Goal: Information Seeking & Learning: Learn about a topic

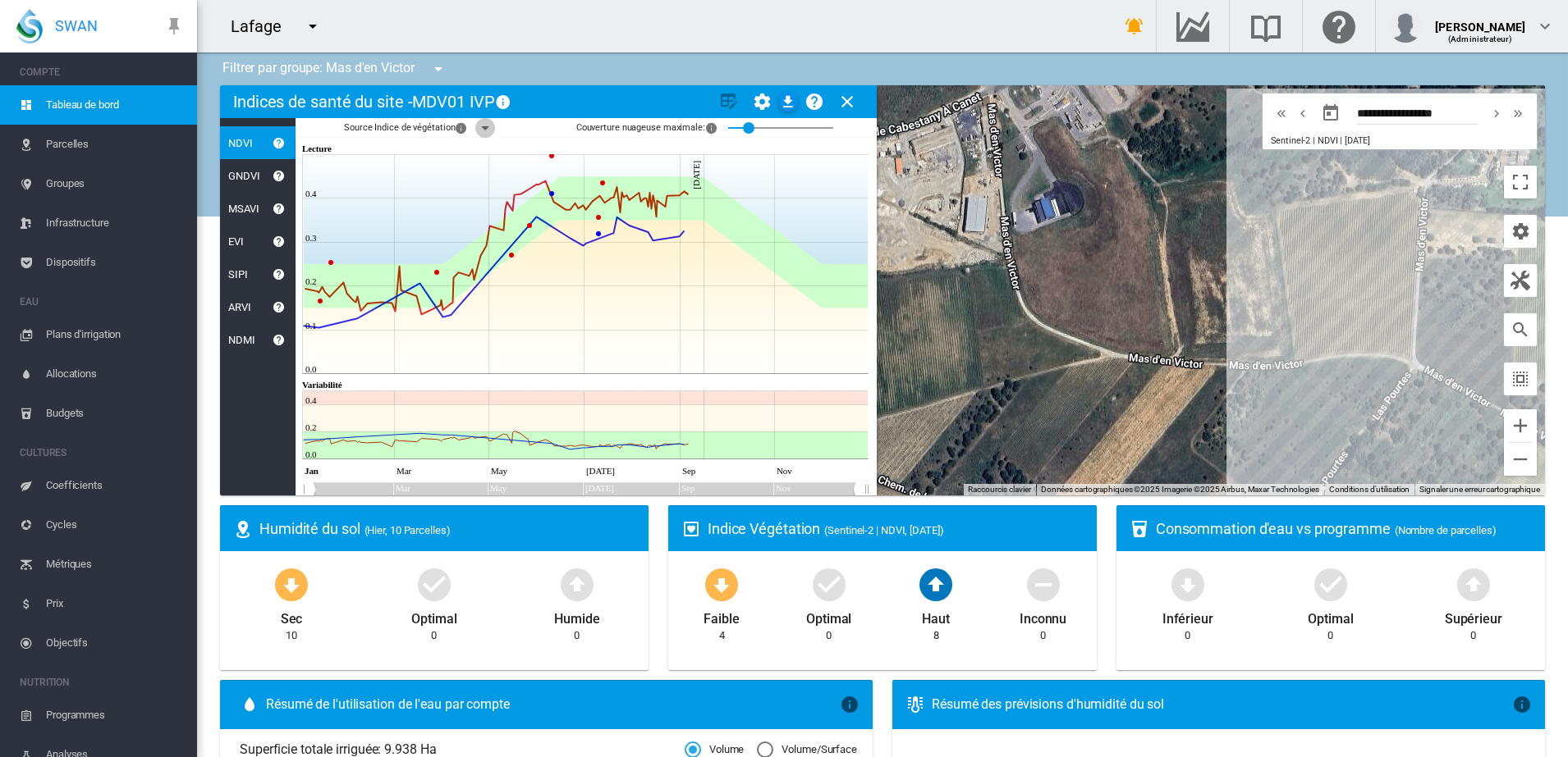
click at [488, 122] on md-icon "icon-menu-down" at bounding box center [485, 127] width 20 height 20
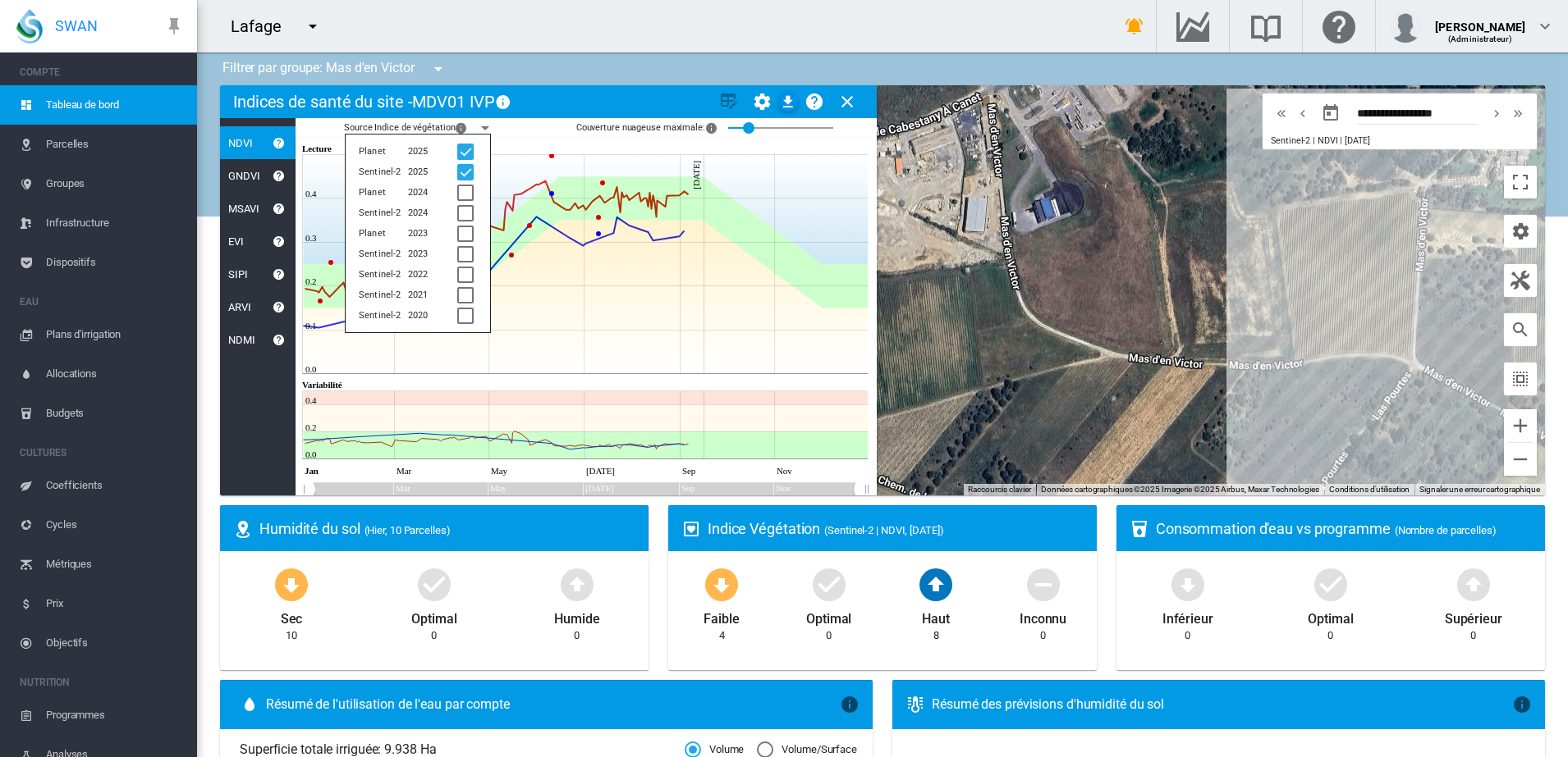
click at [488, 122] on md-icon "icon-menu-down" at bounding box center [485, 127] width 20 height 20
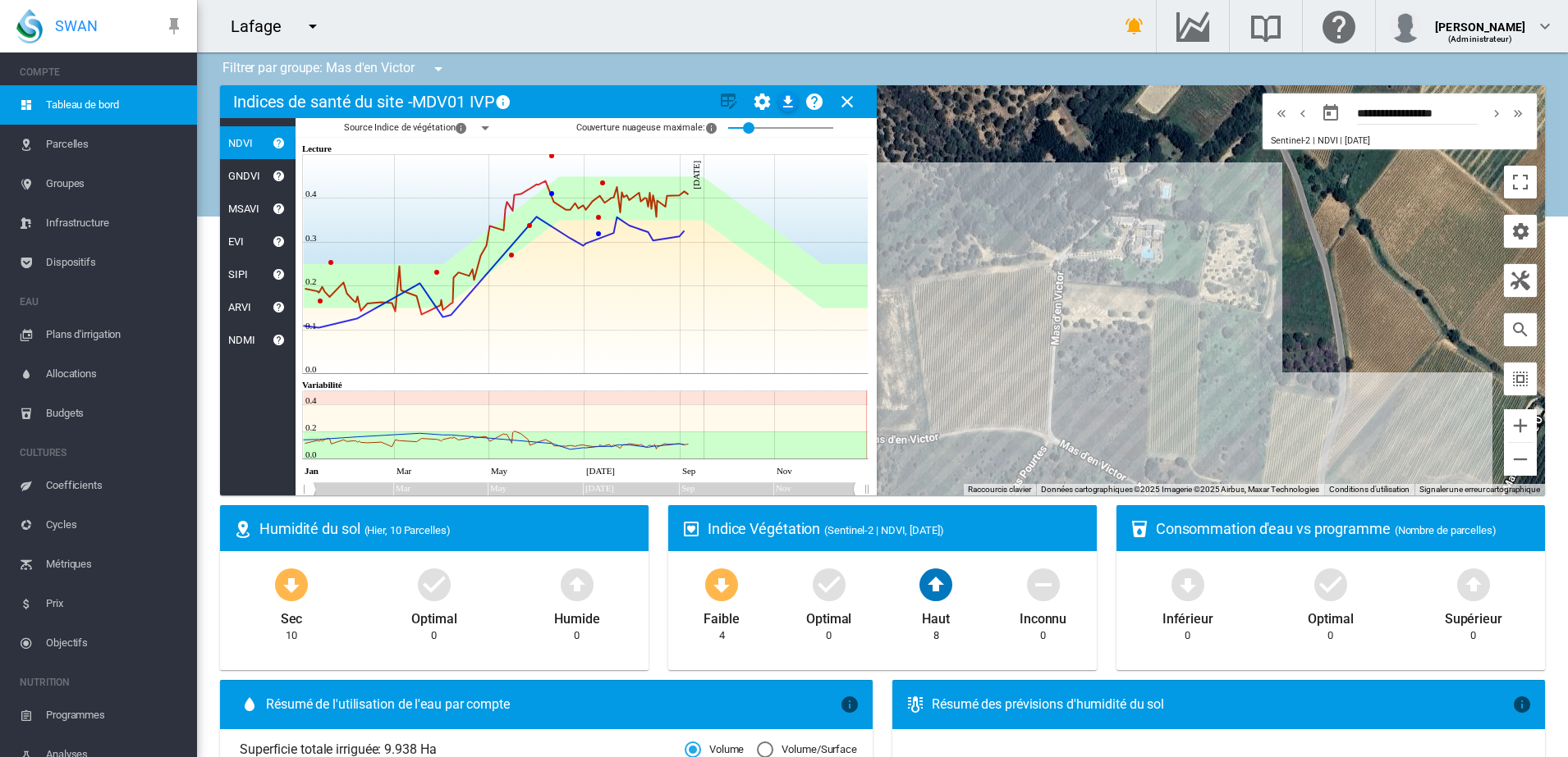
drag, startPoint x: 1235, startPoint y: 340, endPoint x: 790, endPoint y: 433, distance: 454.6
click at [791, 433] on div "Indices de santé du site - MDV01 IVP × Nom de la zone de santé du site actuelle…" at bounding box center [882, 290] width 1325 height 410
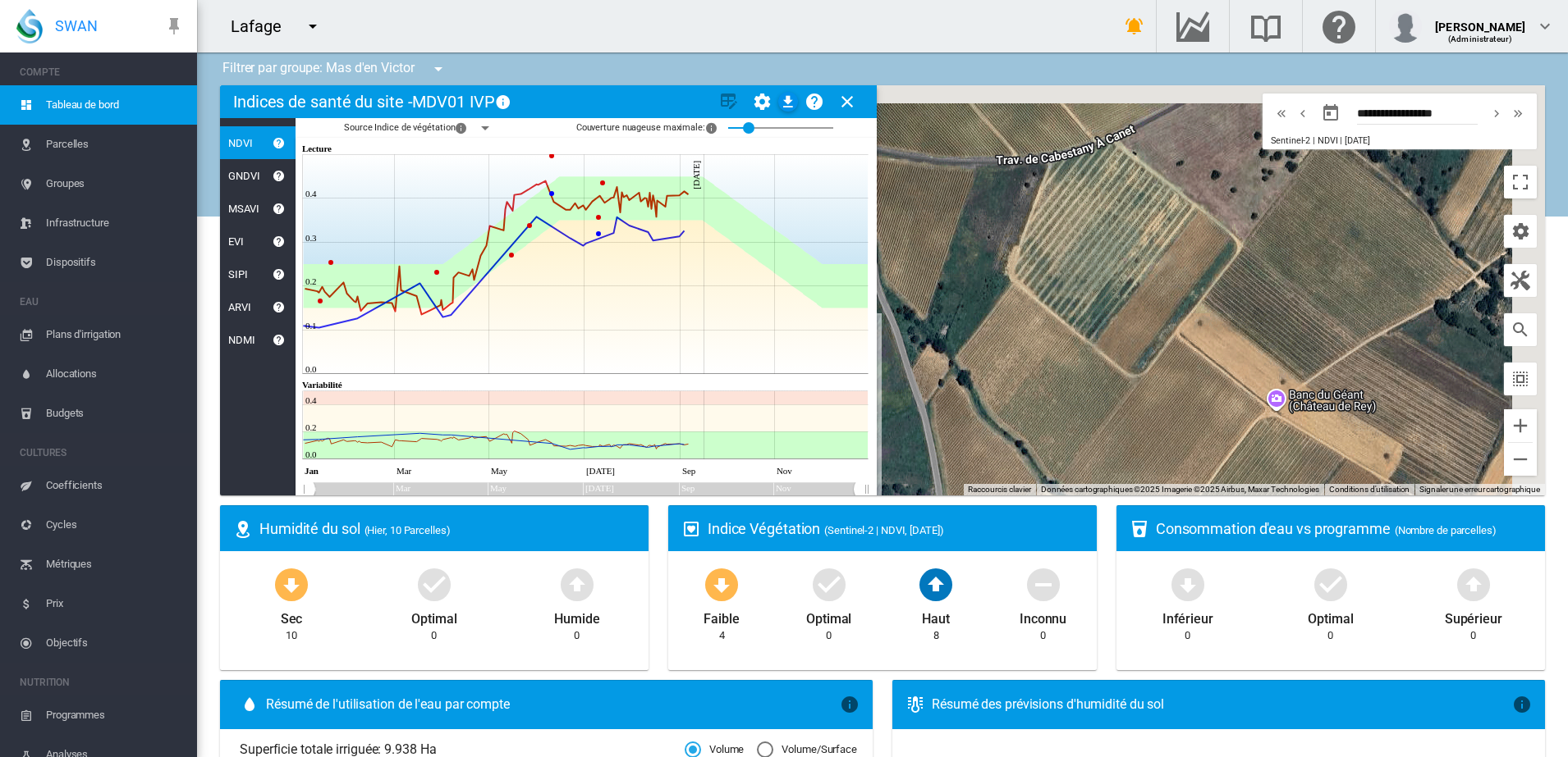
drag, startPoint x: 1249, startPoint y: 326, endPoint x: 953, endPoint y: 458, distance: 324.1
click at [953, 458] on div at bounding box center [882, 290] width 1325 height 410
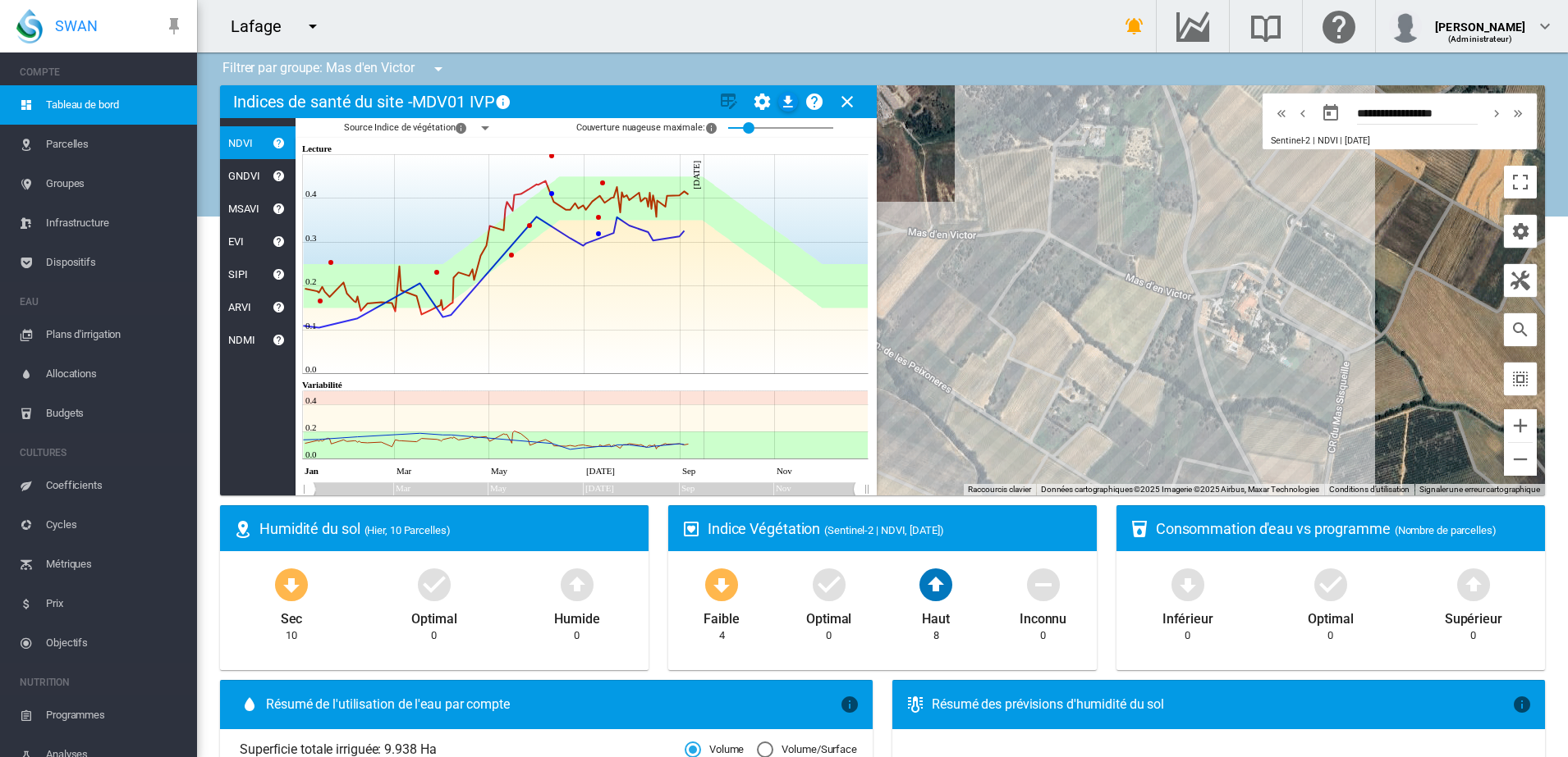
drag, startPoint x: 1086, startPoint y: 383, endPoint x: 1210, endPoint y: 161, distance: 254.3
click at [1210, 161] on div at bounding box center [882, 290] width 1325 height 410
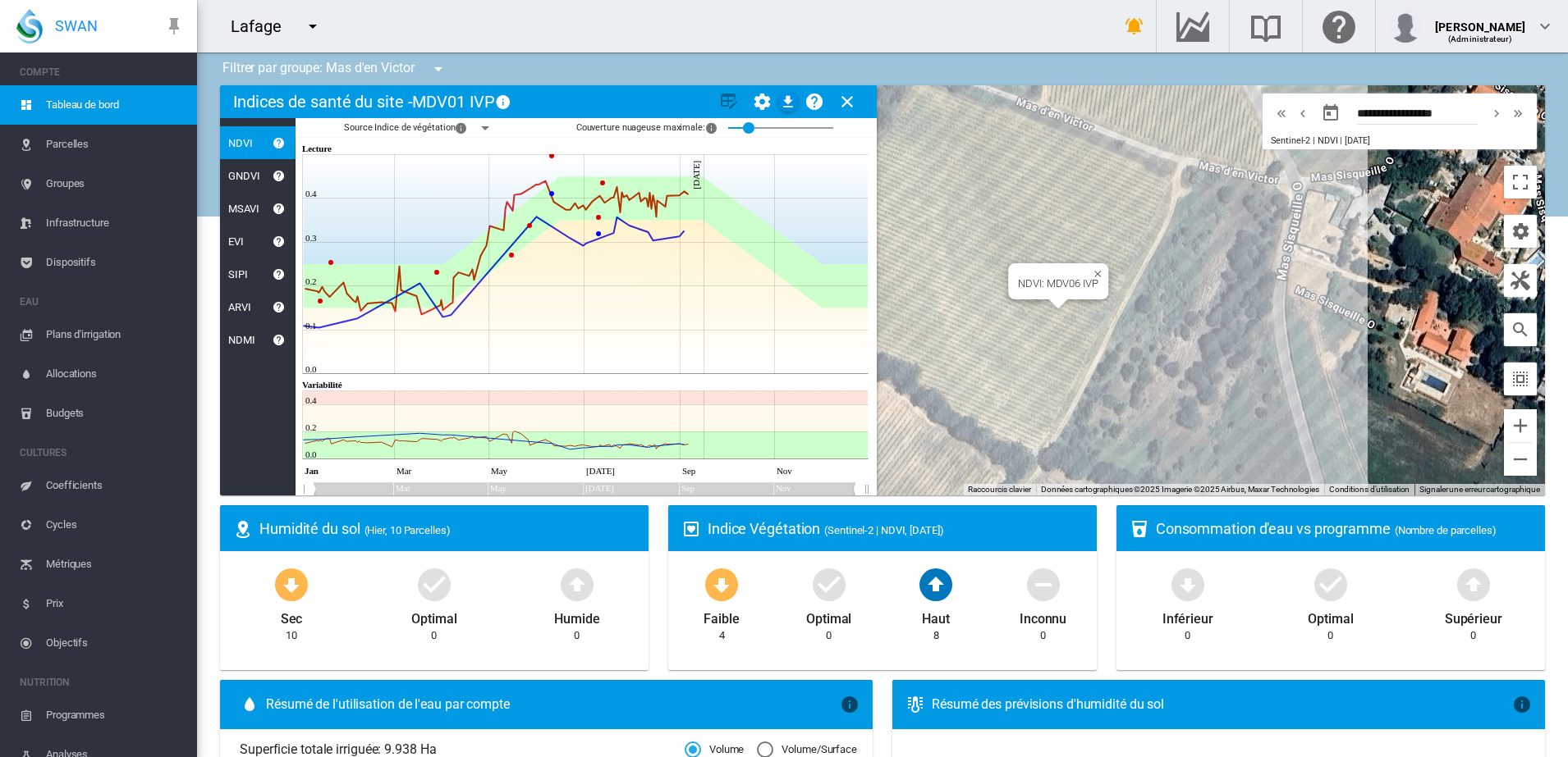
click at [990, 299] on div "NDVI: MDV06 IVP" at bounding box center [882, 290] width 1325 height 410
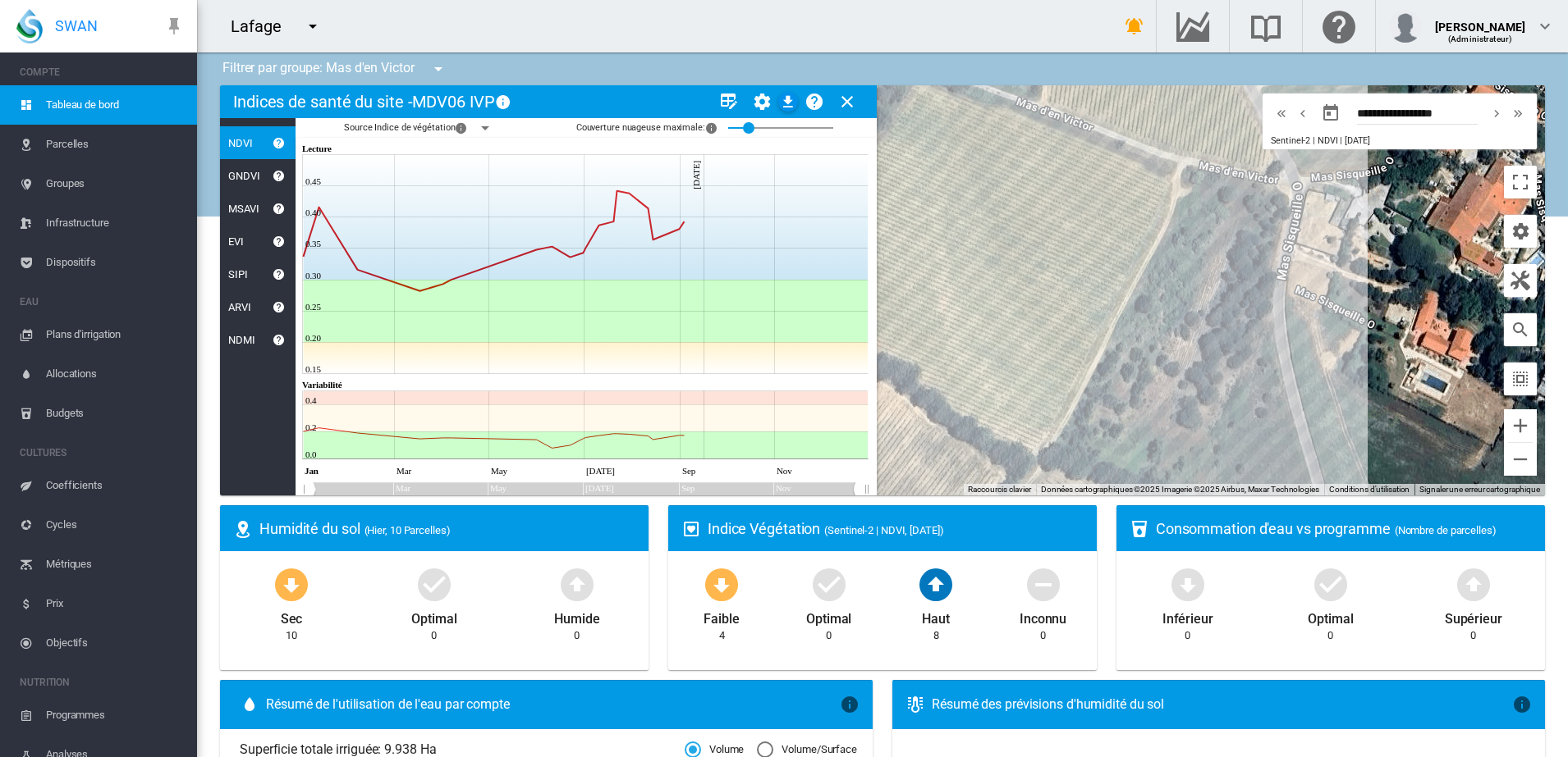
click at [480, 129] on md-icon "icon-menu-down" at bounding box center [485, 127] width 20 height 20
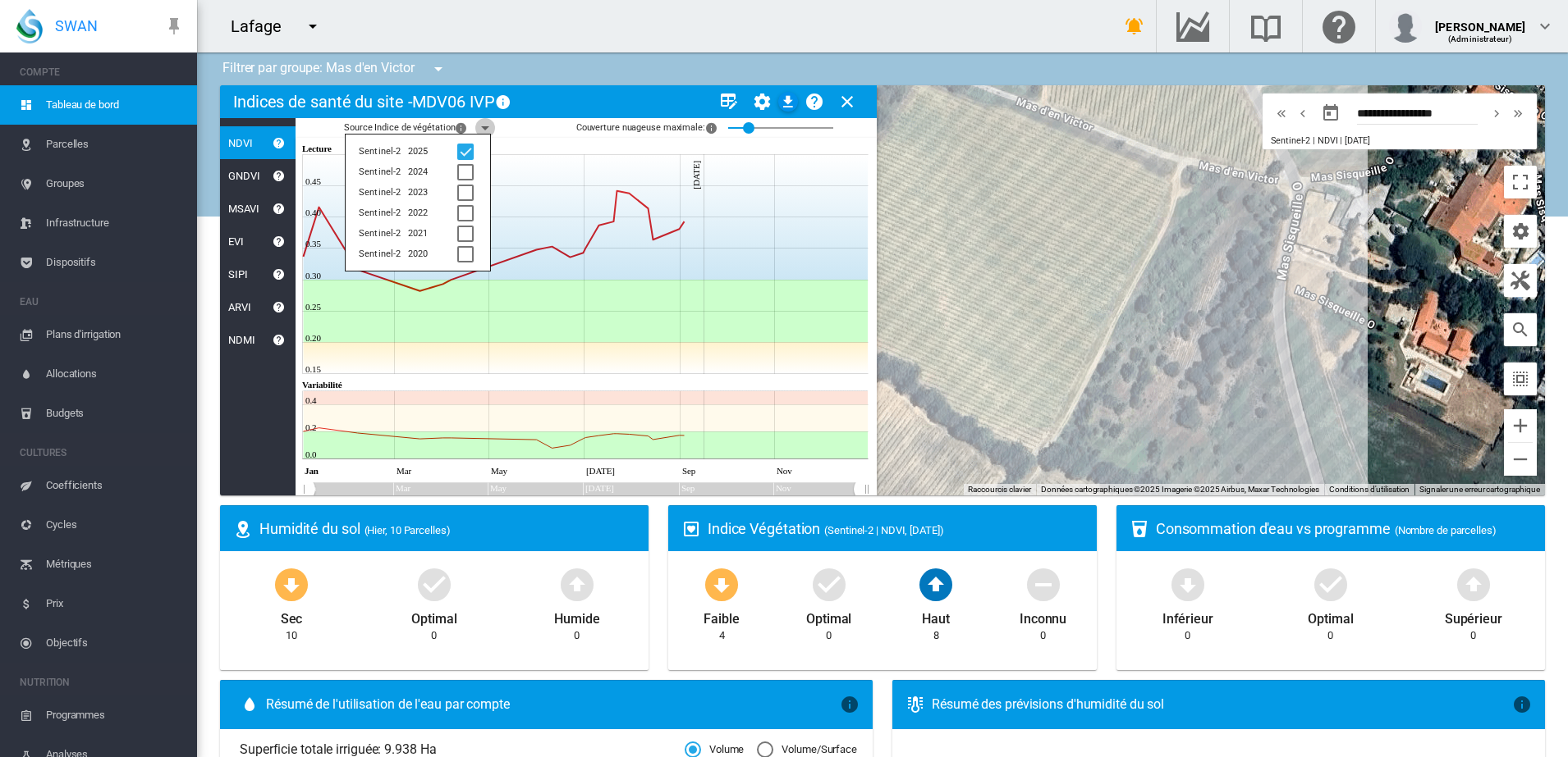
click at [480, 129] on md-icon "icon-menu-down" at bounding box center [485, 127] width 20 height 20
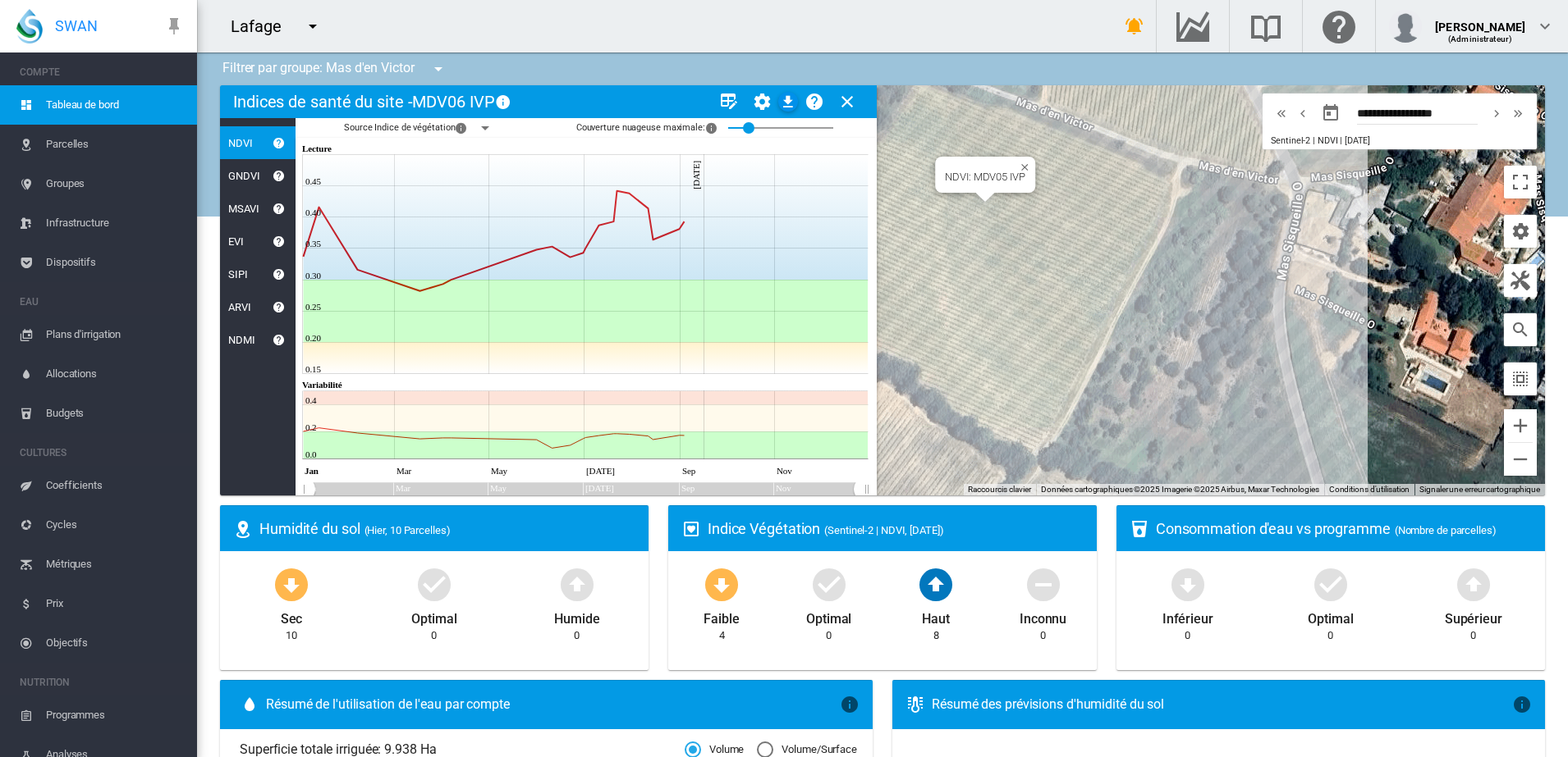
click at [918, 187] on div "NDVI: MDV05 IVP" at bounding box center [882, 290] width 1325 height 410
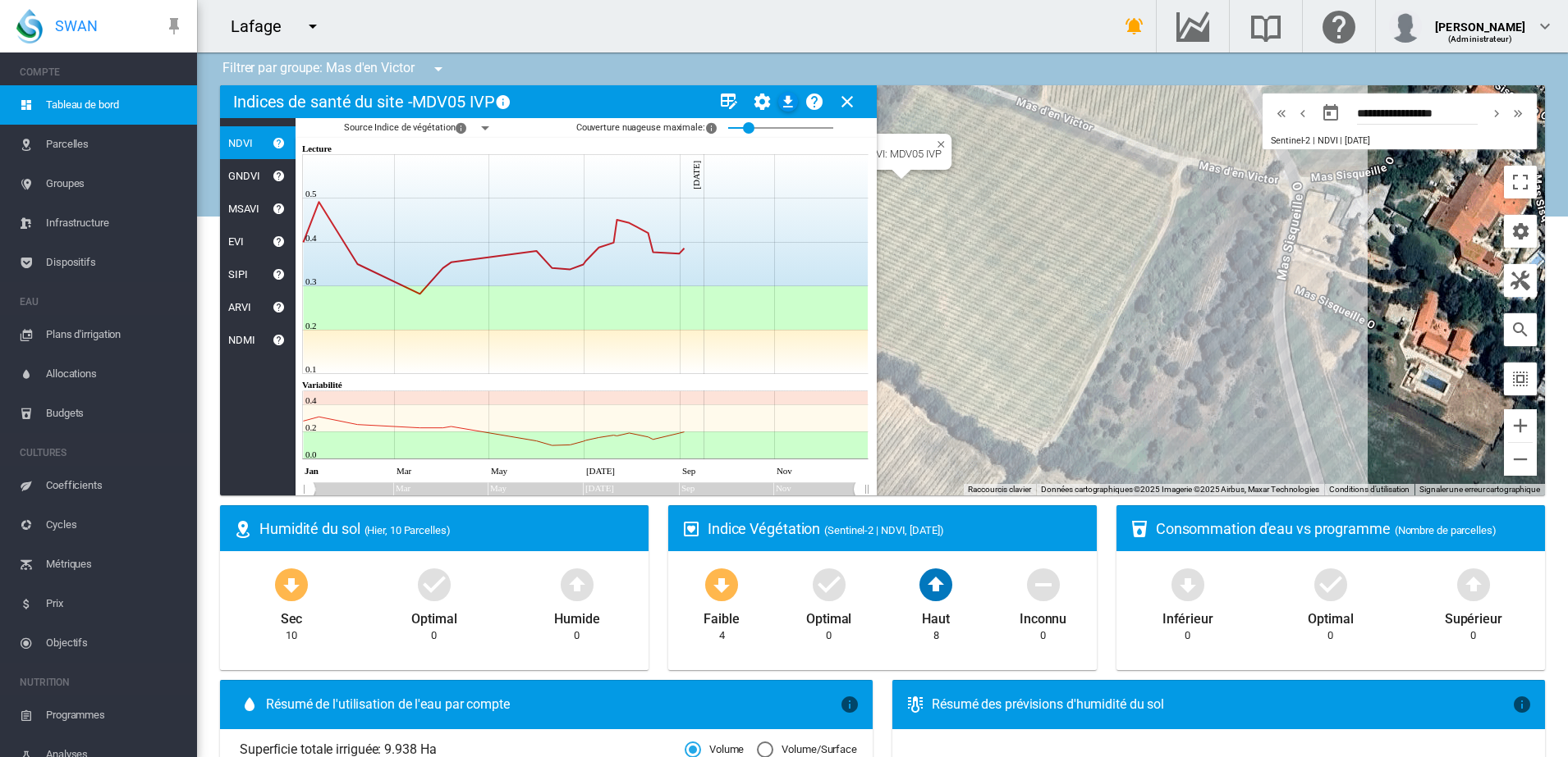
click at [979, 195] on div "NDVI: MDV05 IVP" at bounding box center [882, 290] width 1325 height 410
click at [1034, 231] on div at bounding box center [882, 290] width 1325 height 410
click at [1004, 297] on div "NDVI: MDV06 IVP" at bounding box center [882, 290] width 1325 height 410
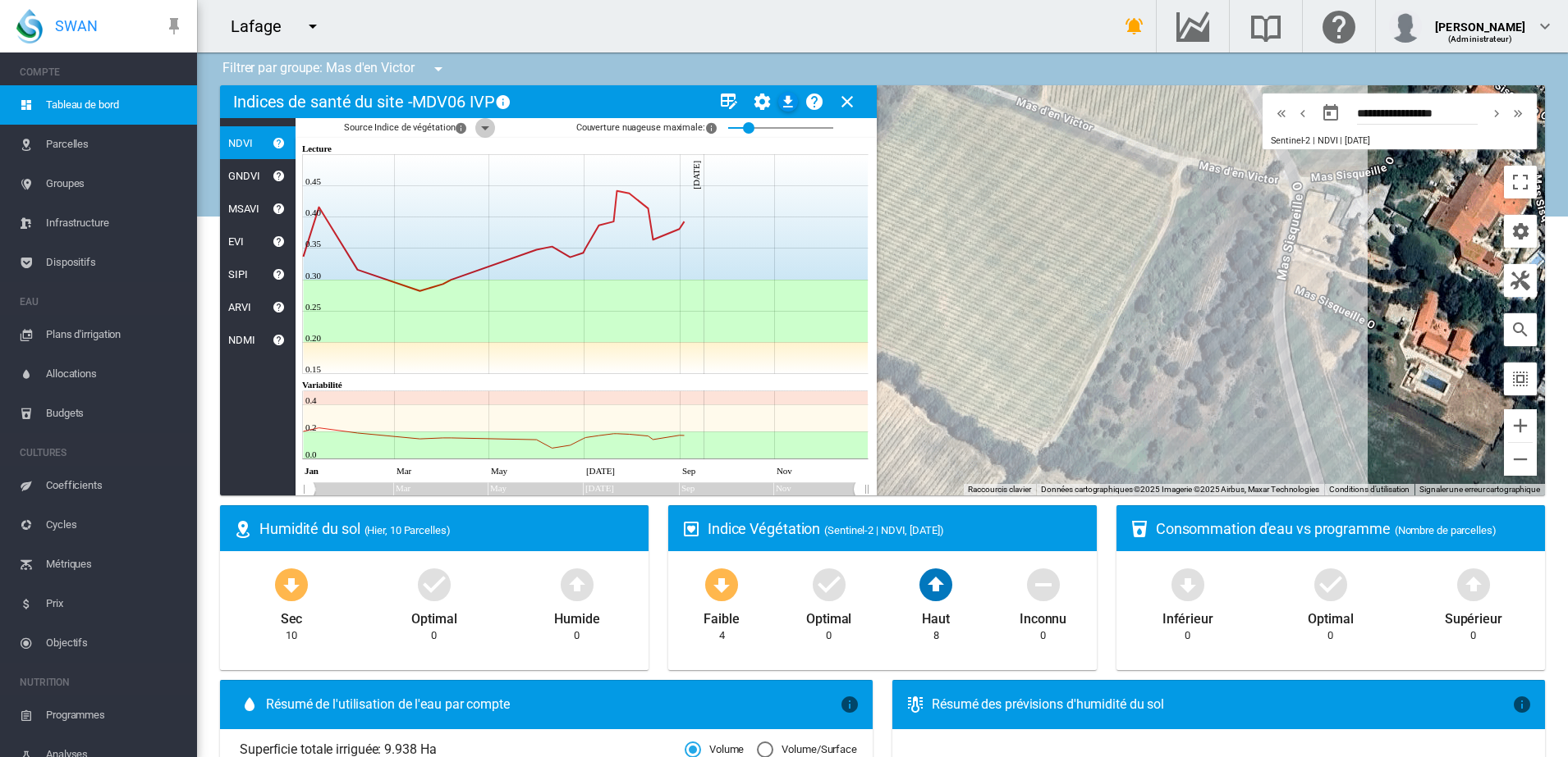
click at [482, 133] on md-icon "icon-menu-down" at bounding box center [485, 127] width 20 height 20
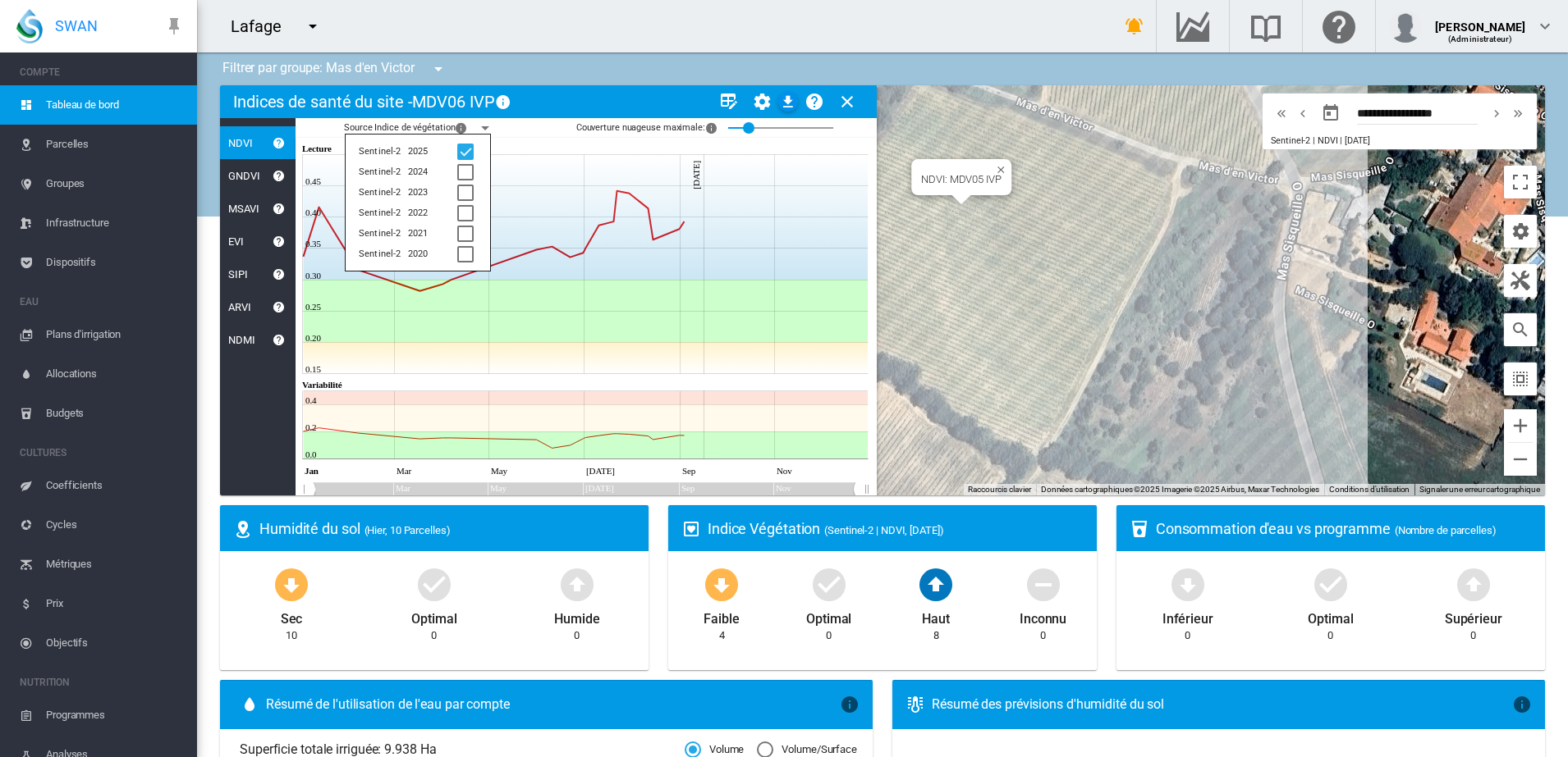
click at [1086, 225] on div "NDVI: MDV05 IVP" at bounding box center [882, 290] width 1325 height 410
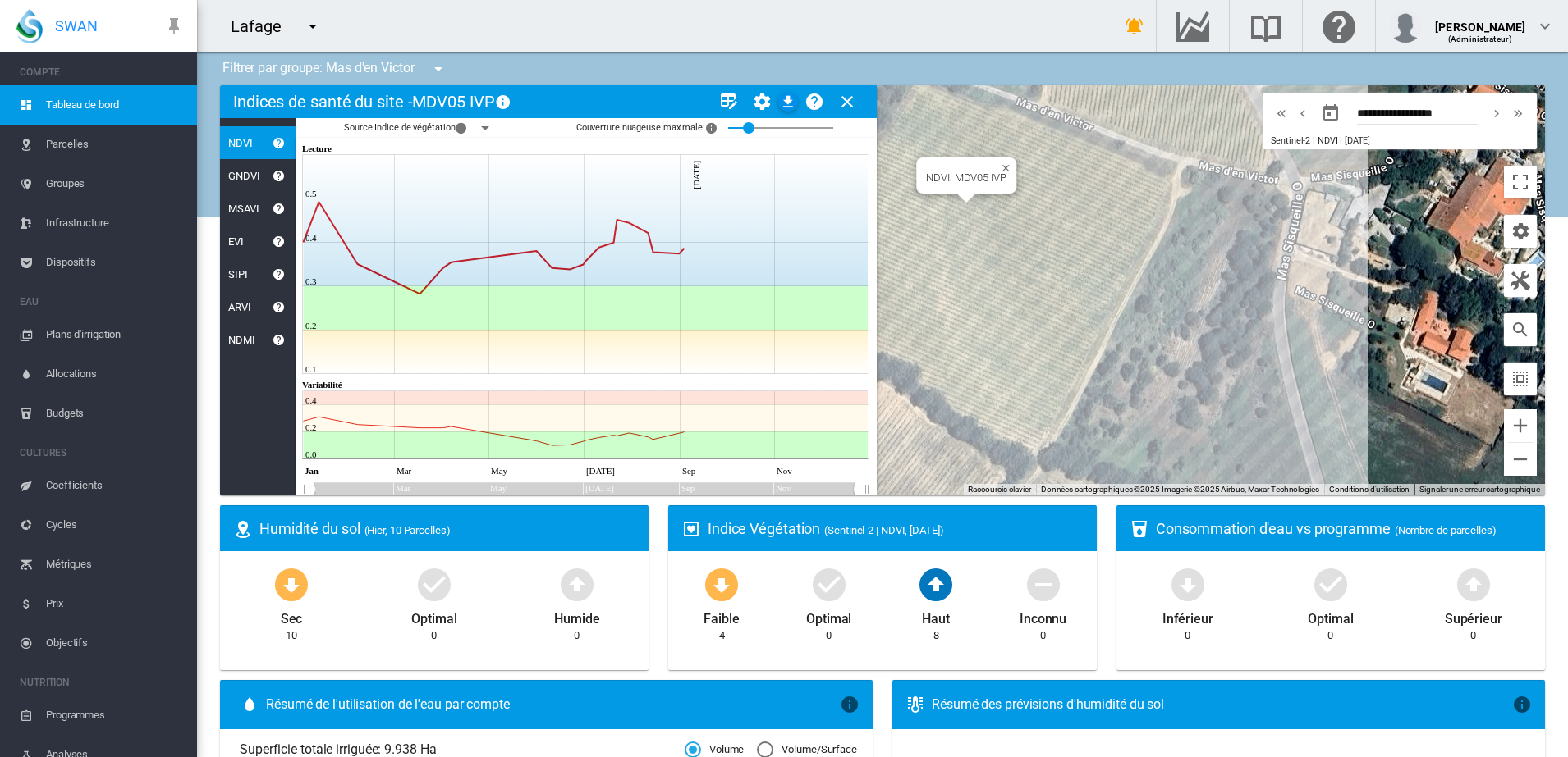
click at [1070, 216] on div "NDVI: MDV05 IVP" at bounding box center [882, 290] width 1325 height 410
click at [483, 131] on md-icon "icon-menu-down" at bounding box center [485, 127] width 20 height 20
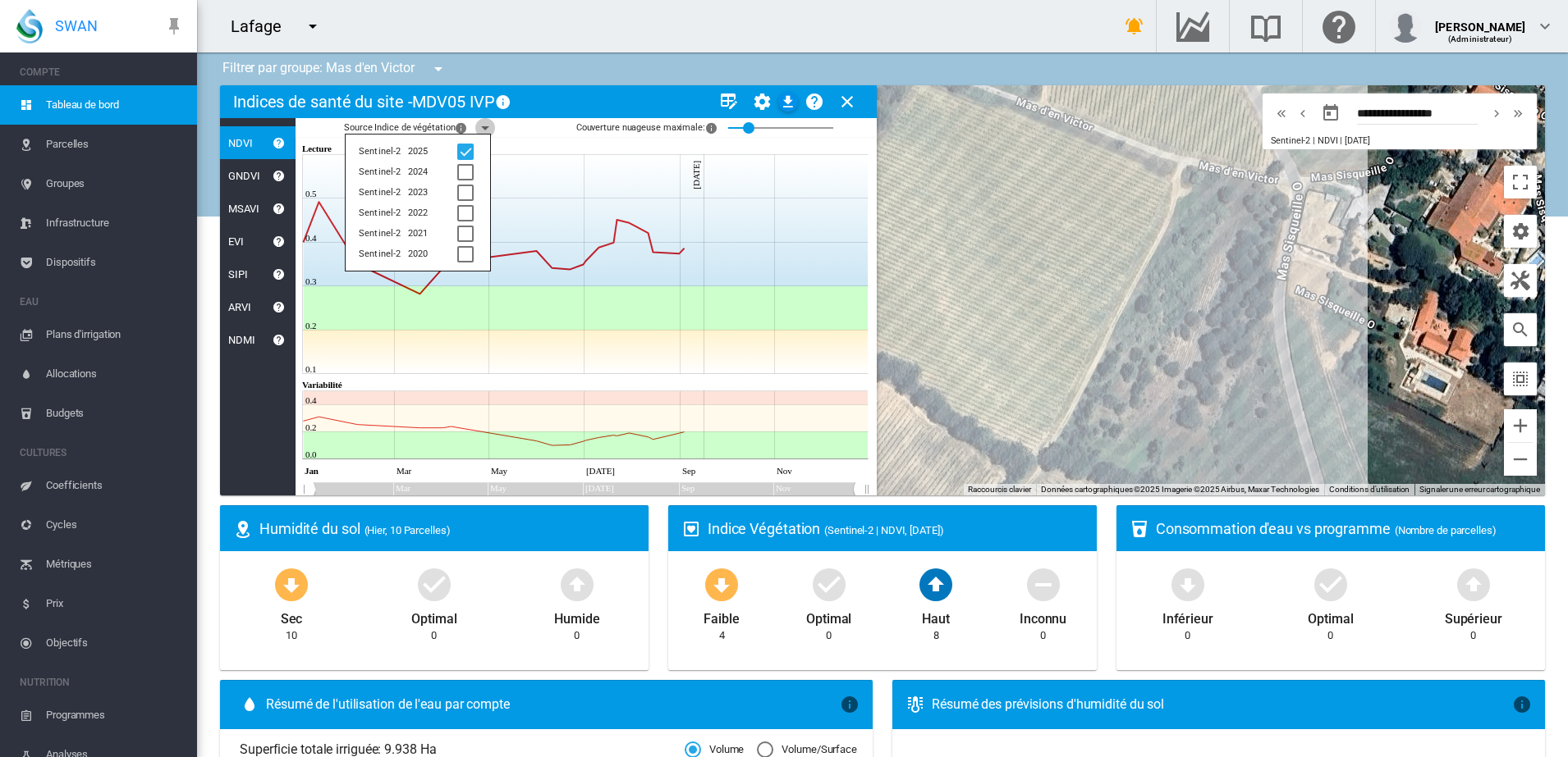
click at [483, 131] on md-icon "icon-menu-down" at bounding box center [485, 127] width 20 height 20
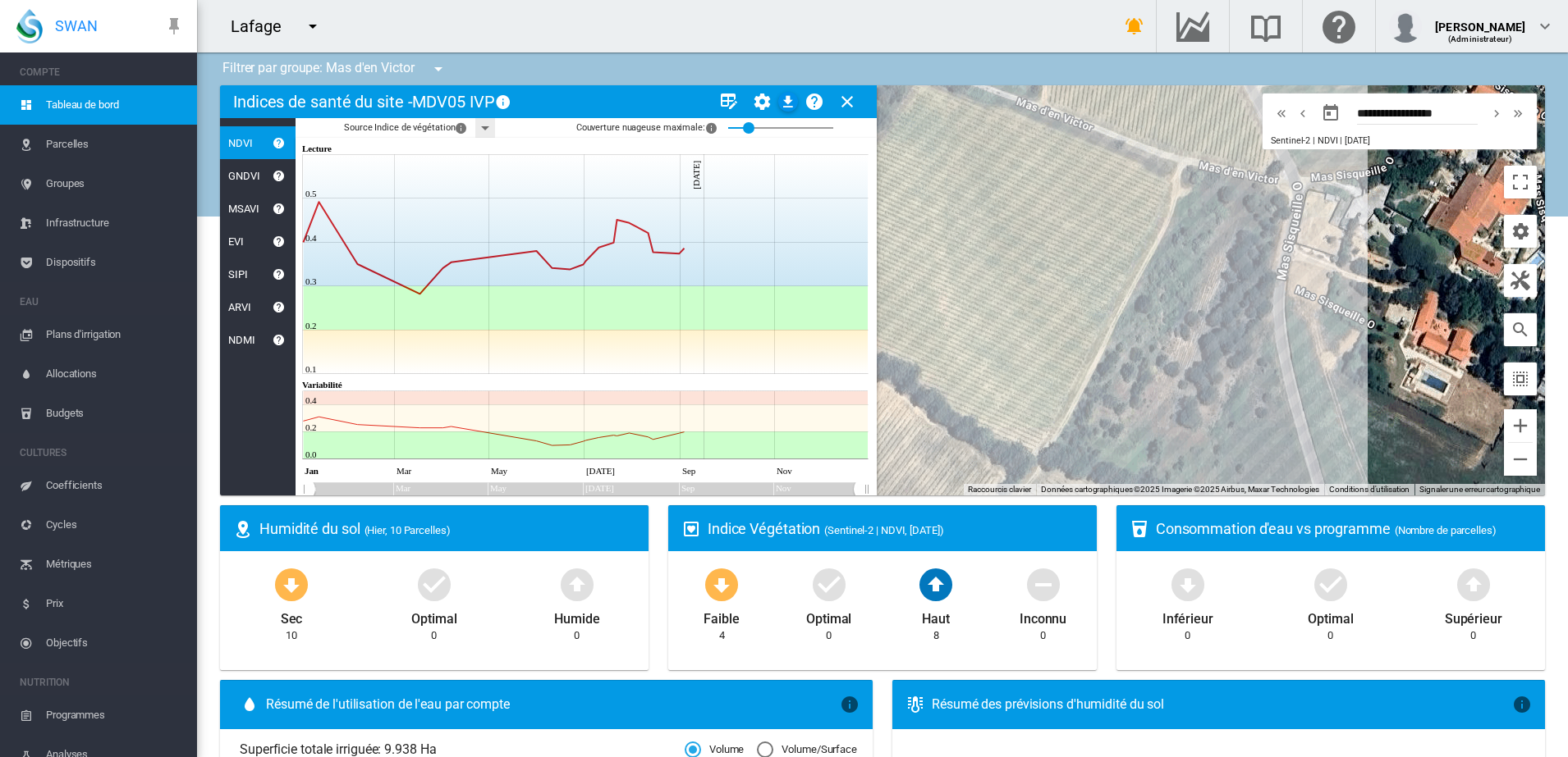
click at [433, 65] on md-icon "icon-menu-down" at bounding box center [438, 69] width 20 height 20
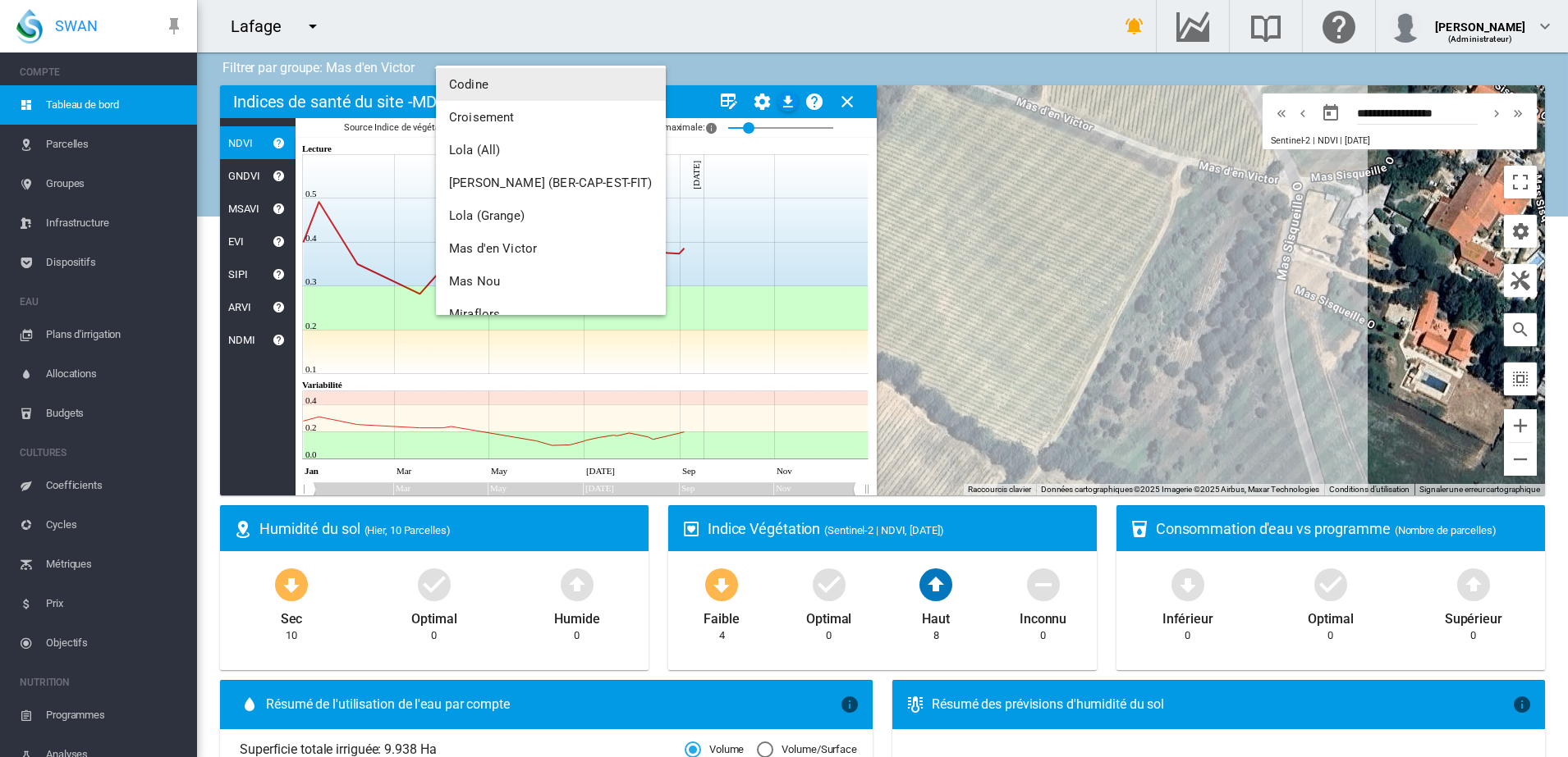
scroll to position [205, 0]
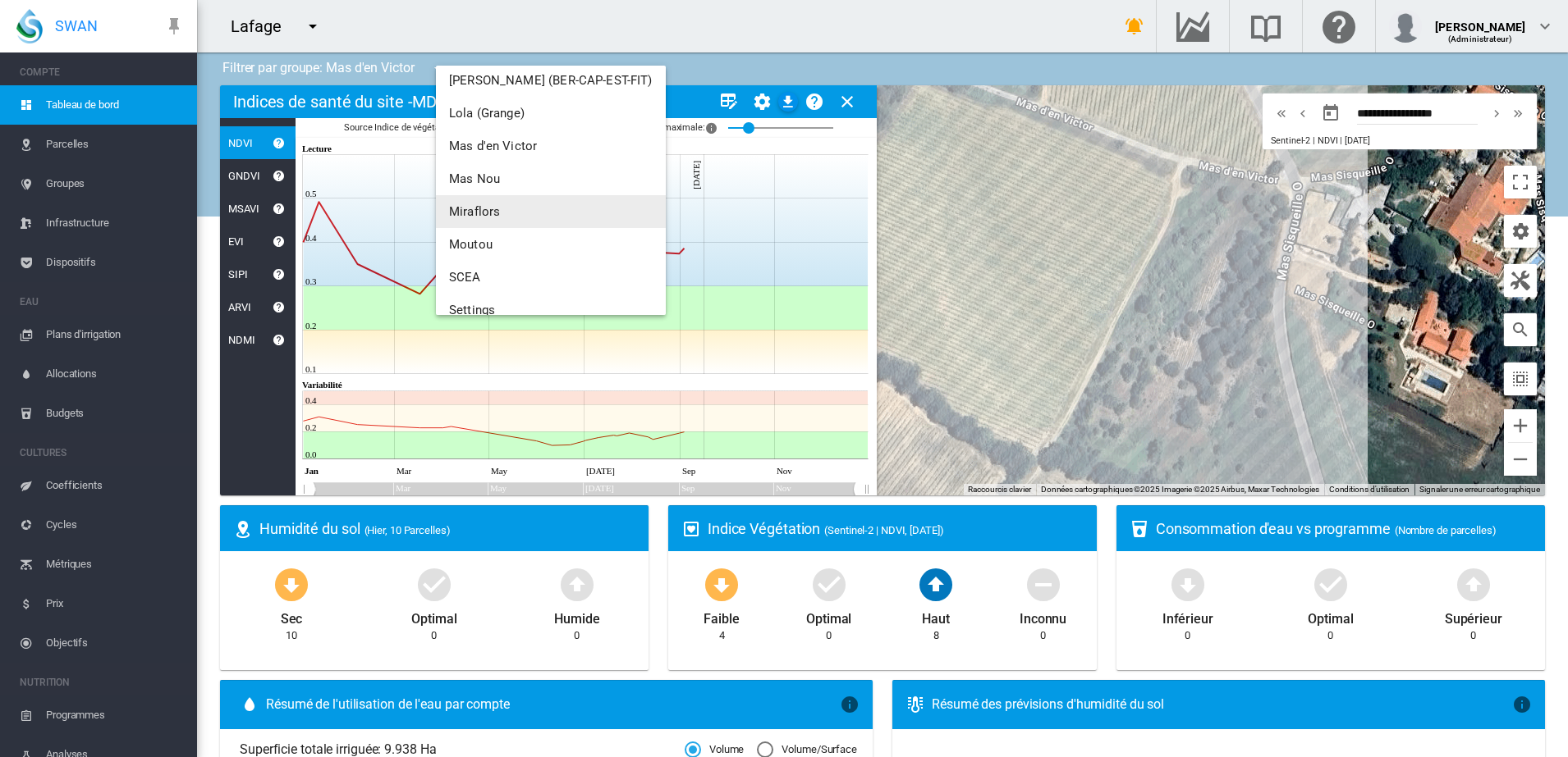
click at [496, 199] on button "Miraflors" at bounding box center [551, 212] width 230 height 33
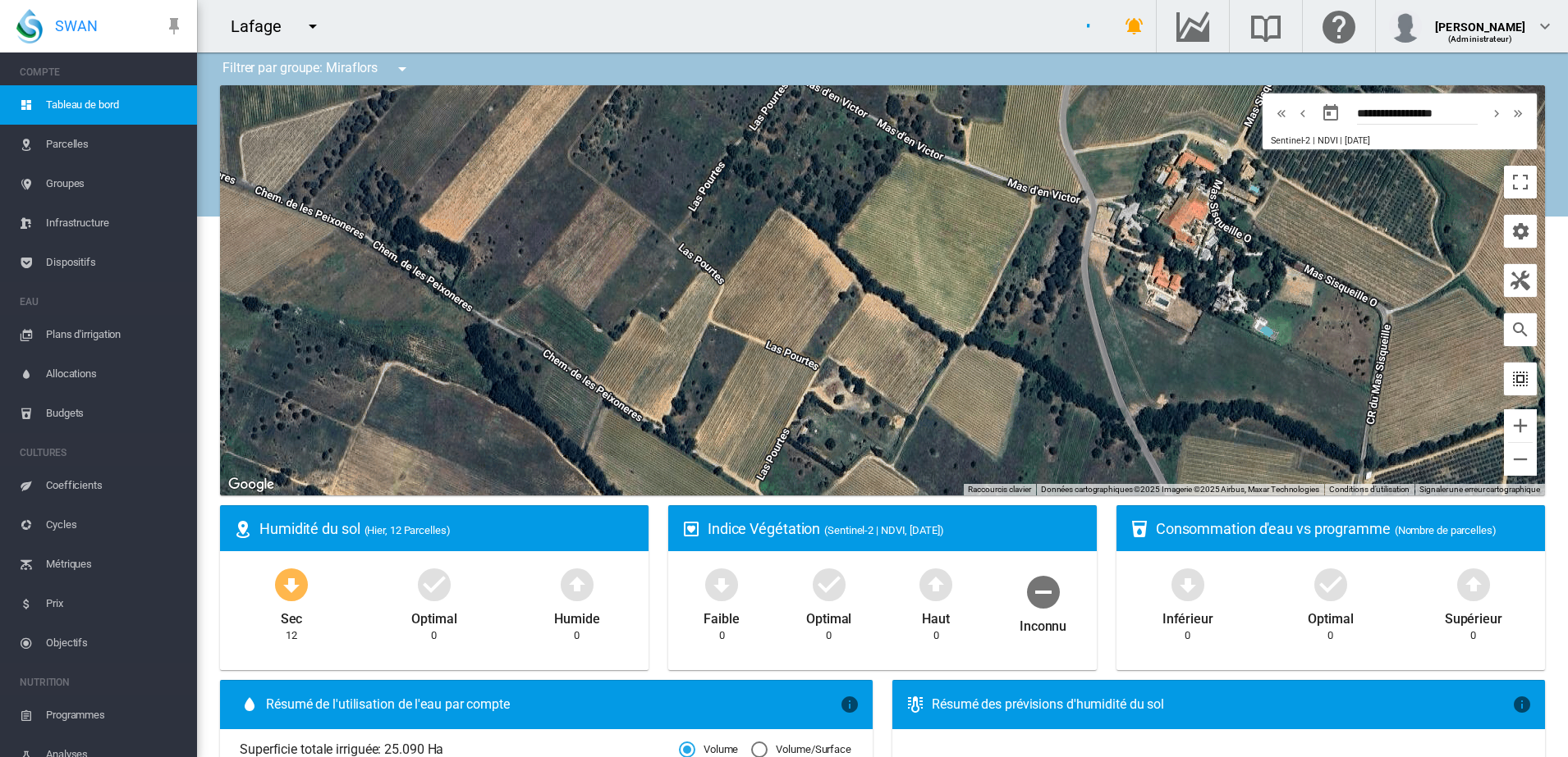
click at [1514, 382] on md-icon "icon-select-all" at bounding box center [1520, 379] width 20 height 20
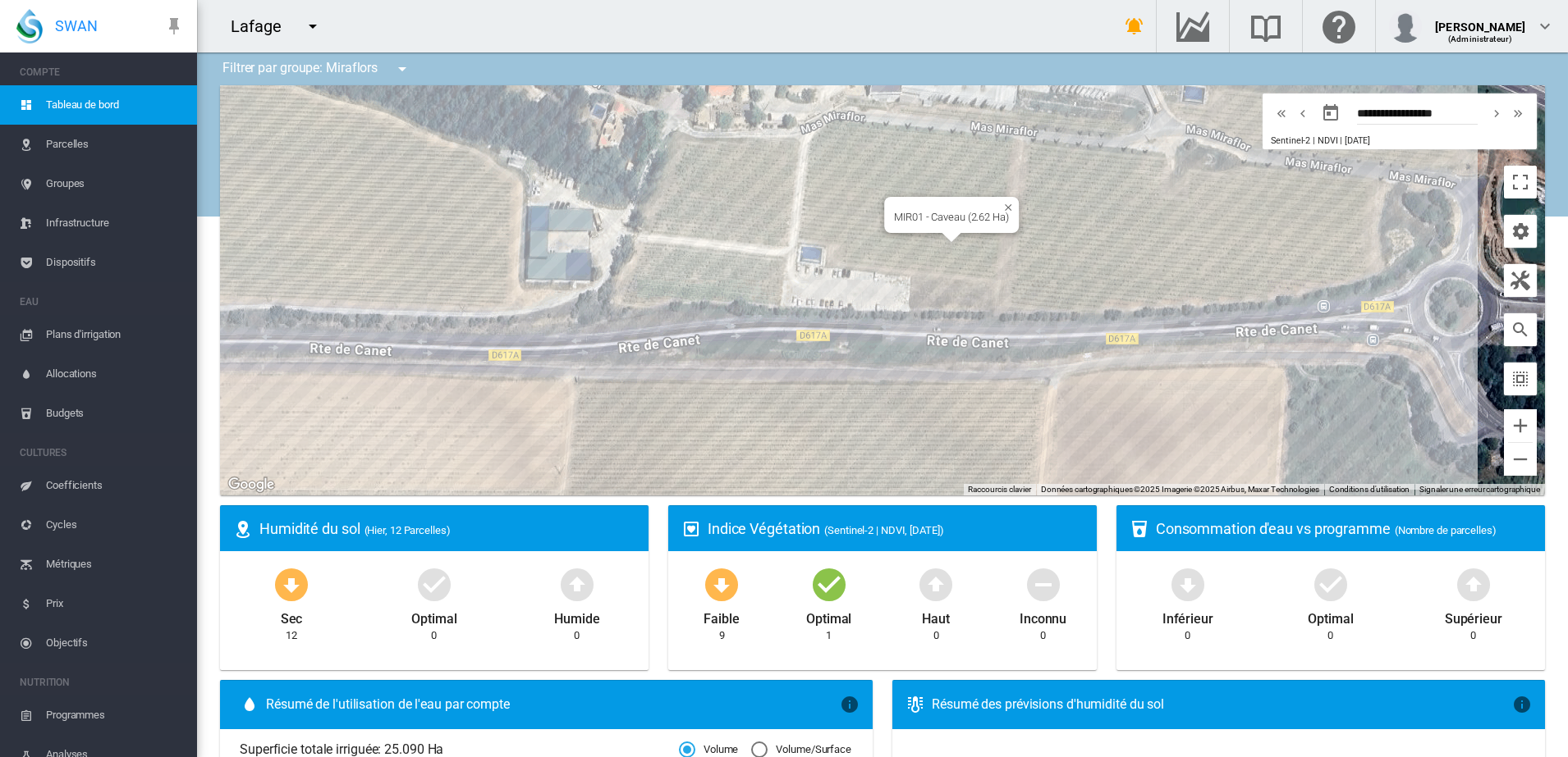
click at [898, 252] on div "MIR01 - Caveau (2.62 Ha)" at bounding box center [882, 290] width 1325 height 410
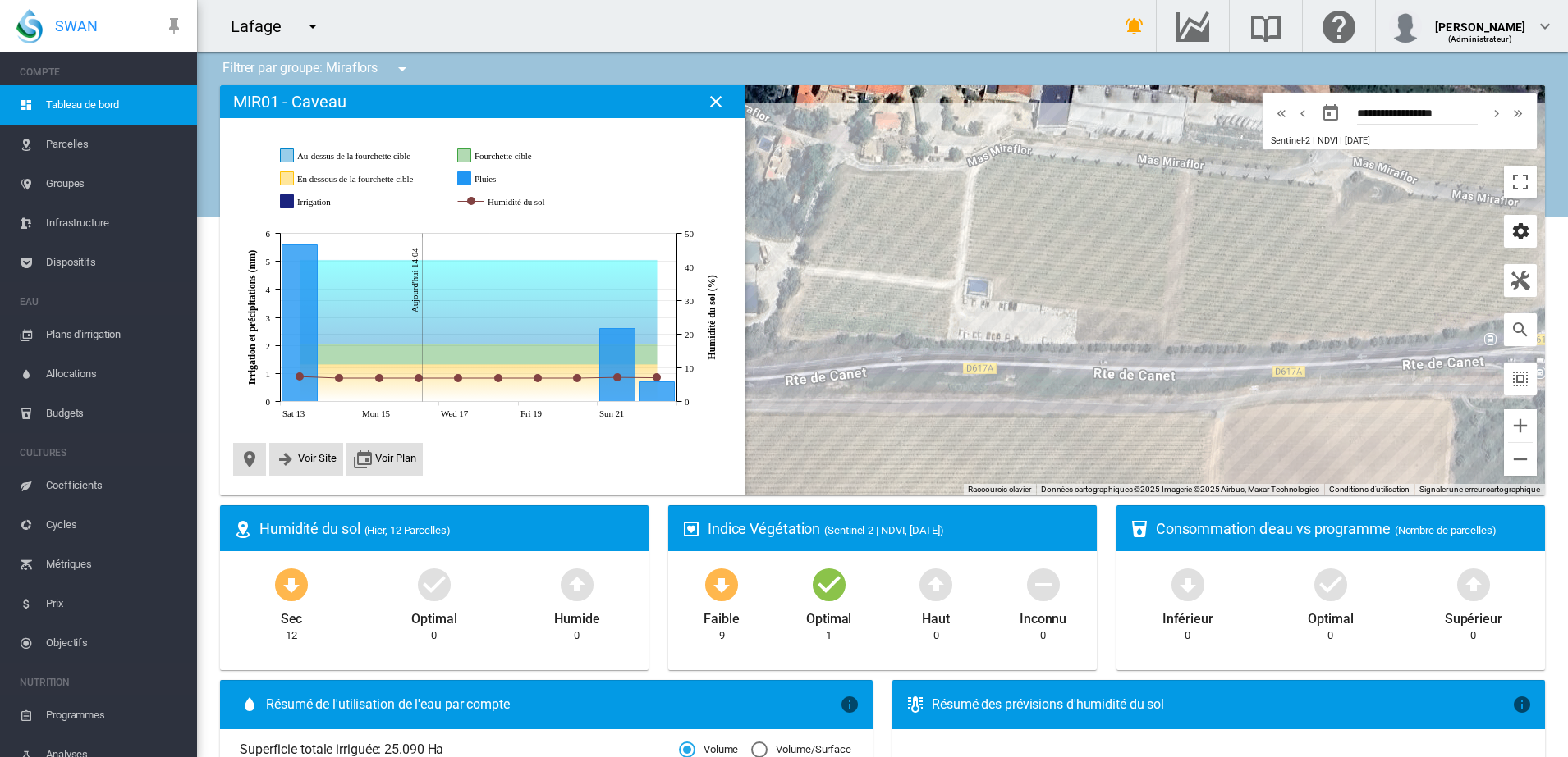
click at [1510, 230] on md-icon "icon-cog" at bounding box center [1520, 231] width 20 height 20
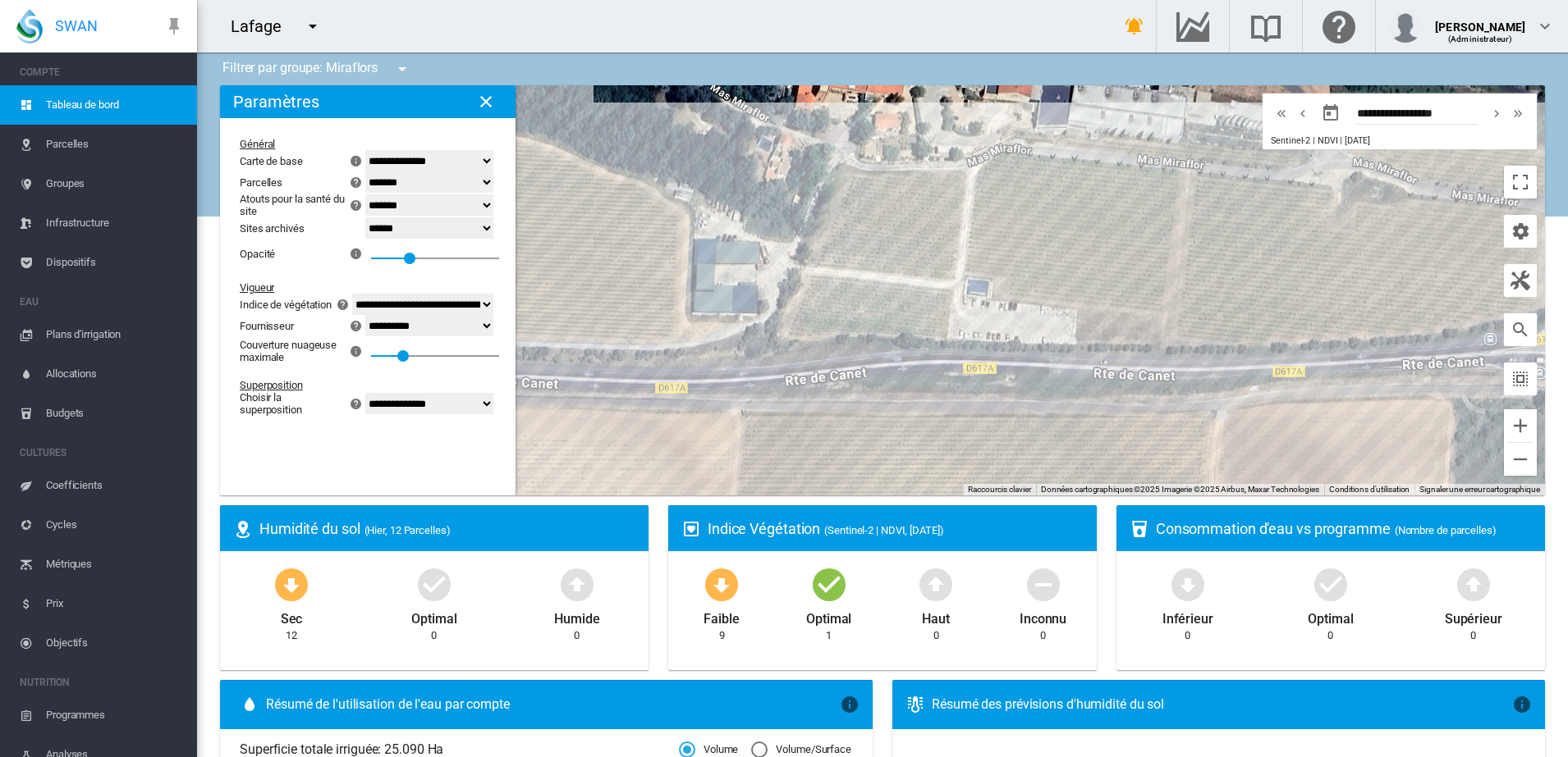
click at [486, 326] on select "**********" at bounding box center [429, 326] width 128 height 22
click at [484, 326] on select "**********" at bounding box center [429, 326] width 128 height 22
click at [1088, 283] on div "MIR01 - Caveau (2.62 Ha)" at bounding box center [882, 290] width 1325 height 410
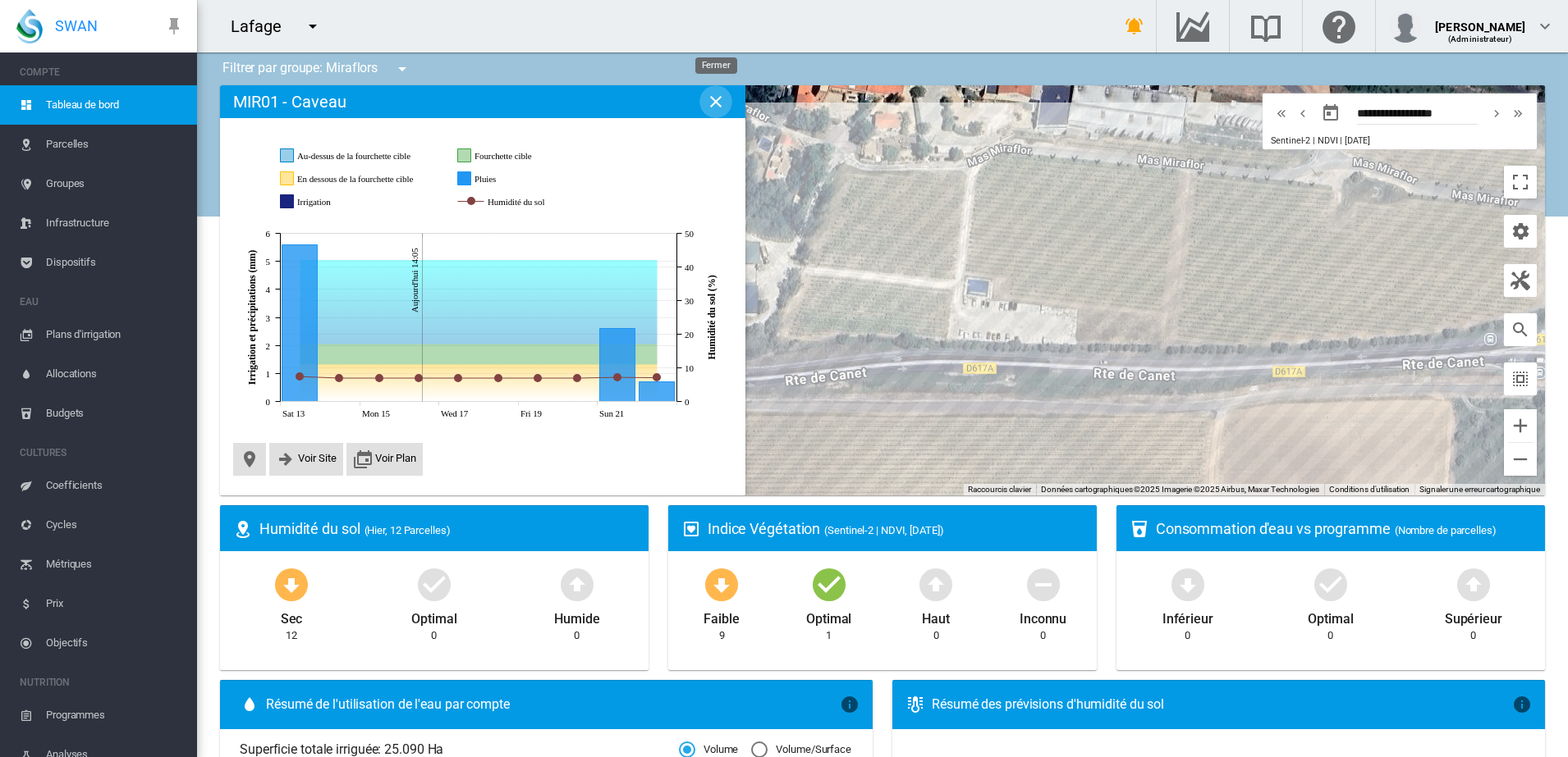
click at [710, 102] on md-icon "icon-close" at bounding box center [715, 102] width 20 height 20
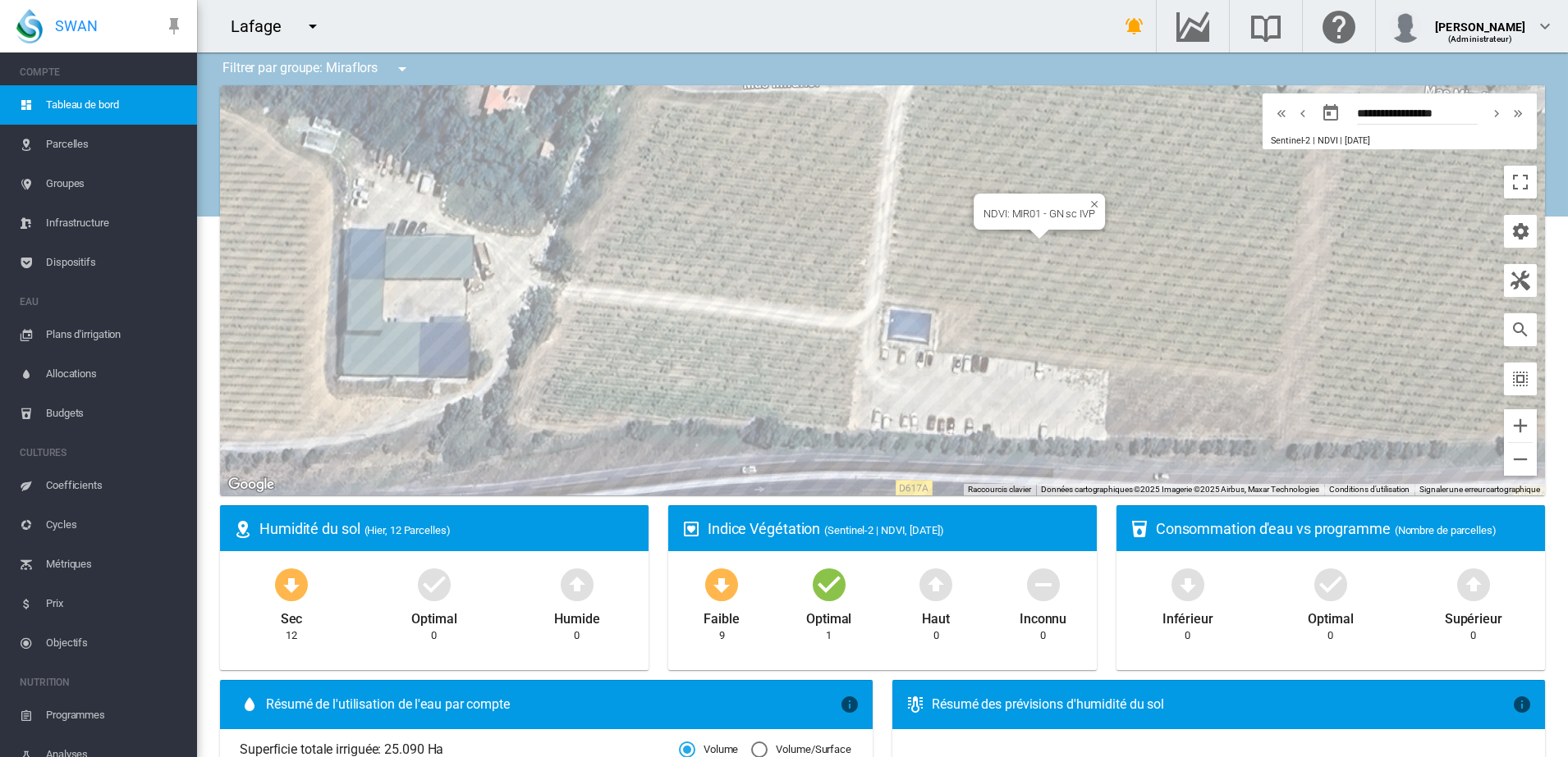
click at [1004, 257] on div "NDVI: MIR01 - GN sc IVP" at bounding box center [882, 290] width 1325 height 410
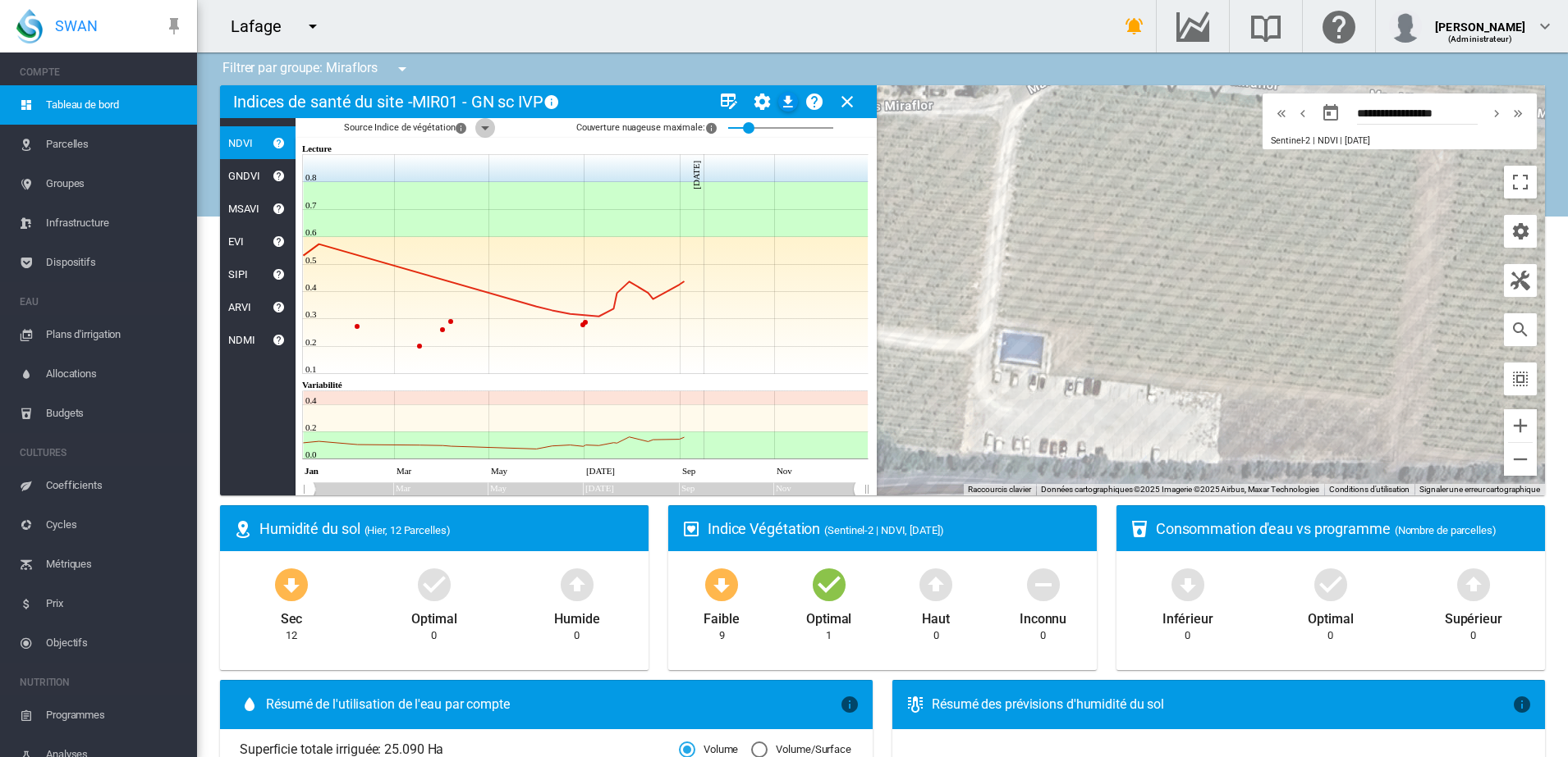
click at [488, 125] on md-icon "icon-menu-down" at bounding box center [485, 127] width 20 height 20
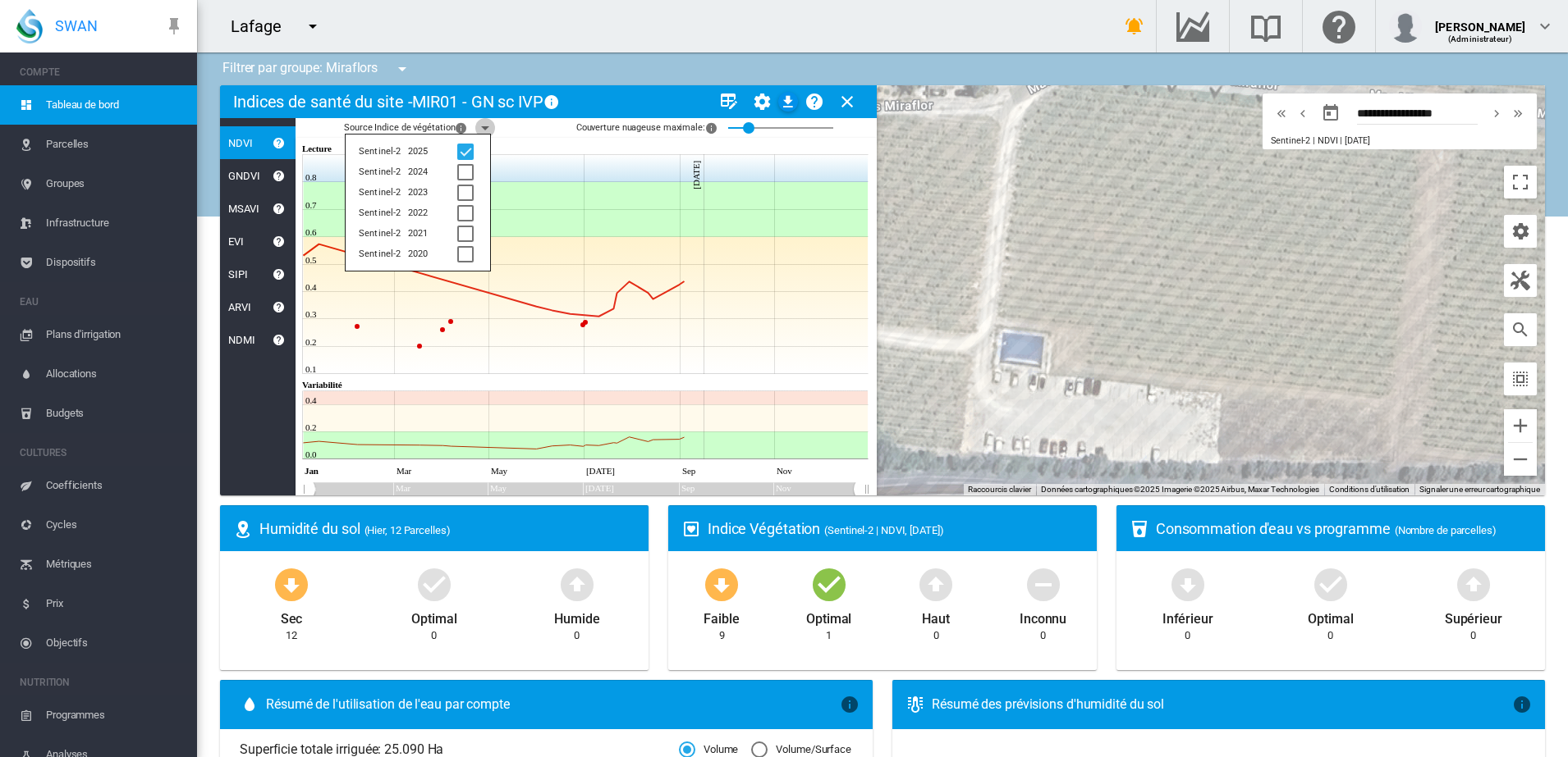
click at [488, 125] on md-icon "icon-menu-down" at bounding box center [485, 127] width 20 height 20
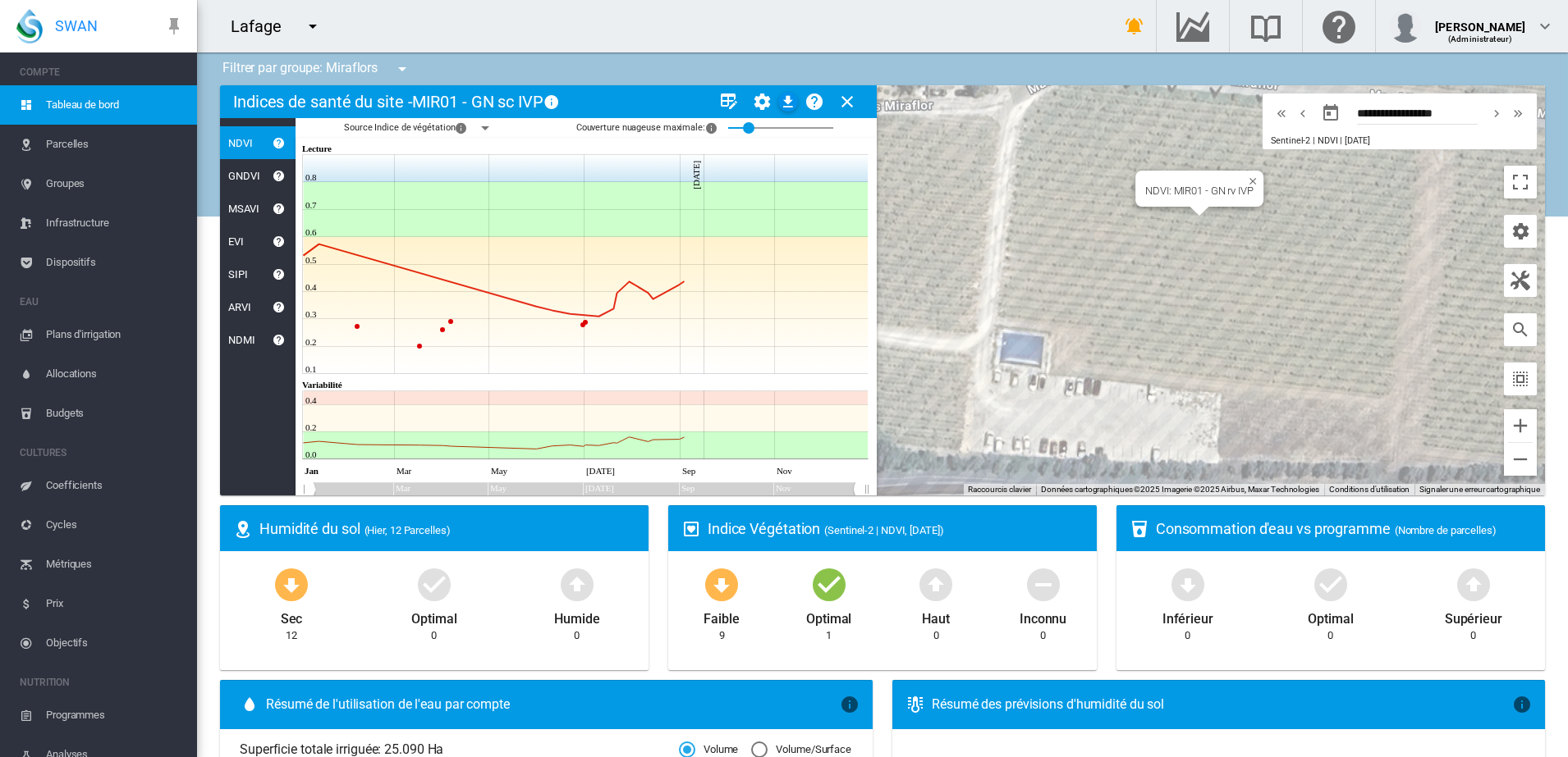
click at [1254, 223] on div "NDVI: MIR01 - GN rv IVP" at bounding box center [882, 290] width 1325 height 410
click at [485, 128] on md-icon "icon-menu-down" at bounding box center [485, 127] width 20 height 20
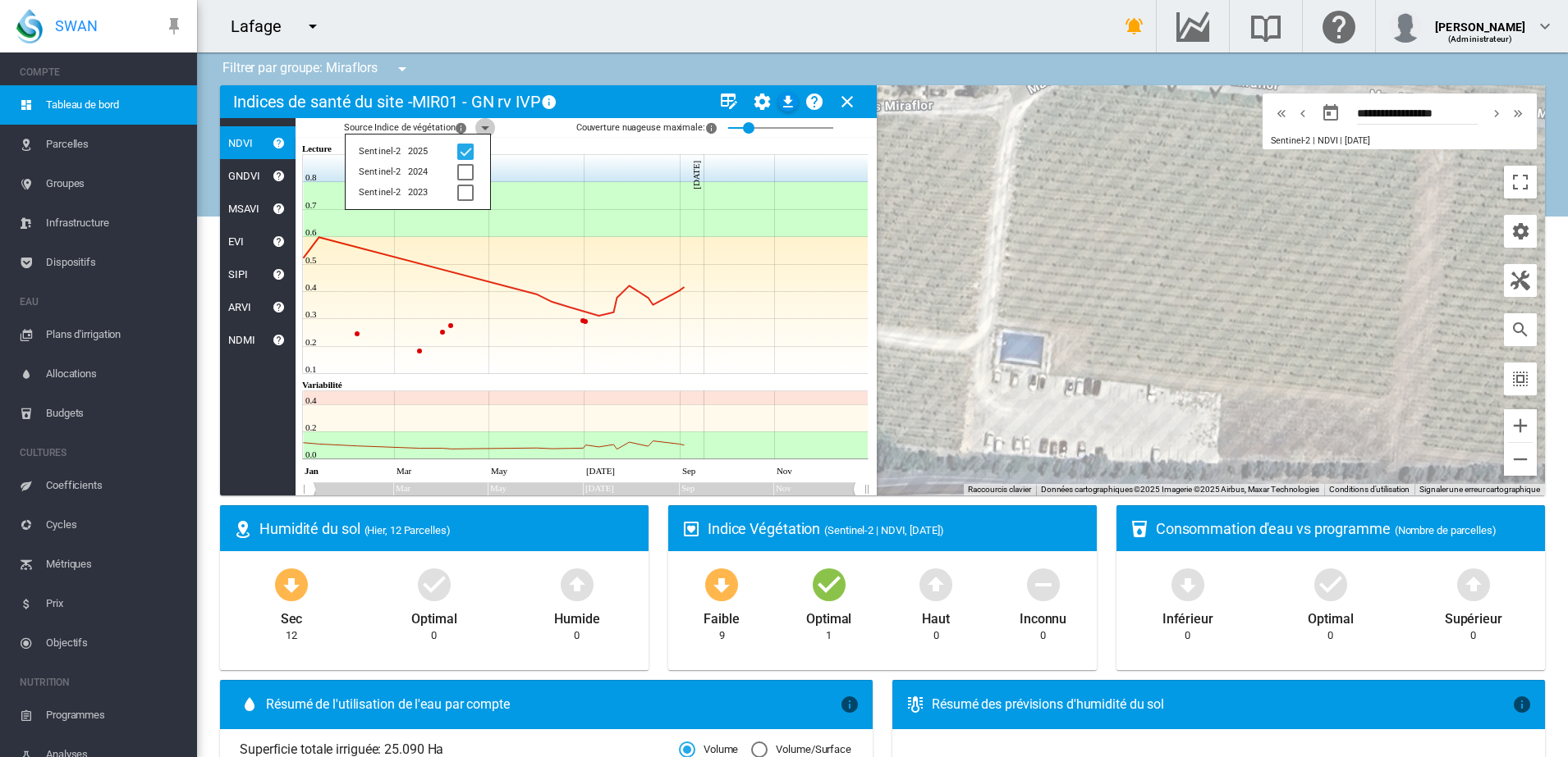
click at [485, 128] on md-icon "icon-menu-down" at bounding box center [485, 127] width 20 height 20
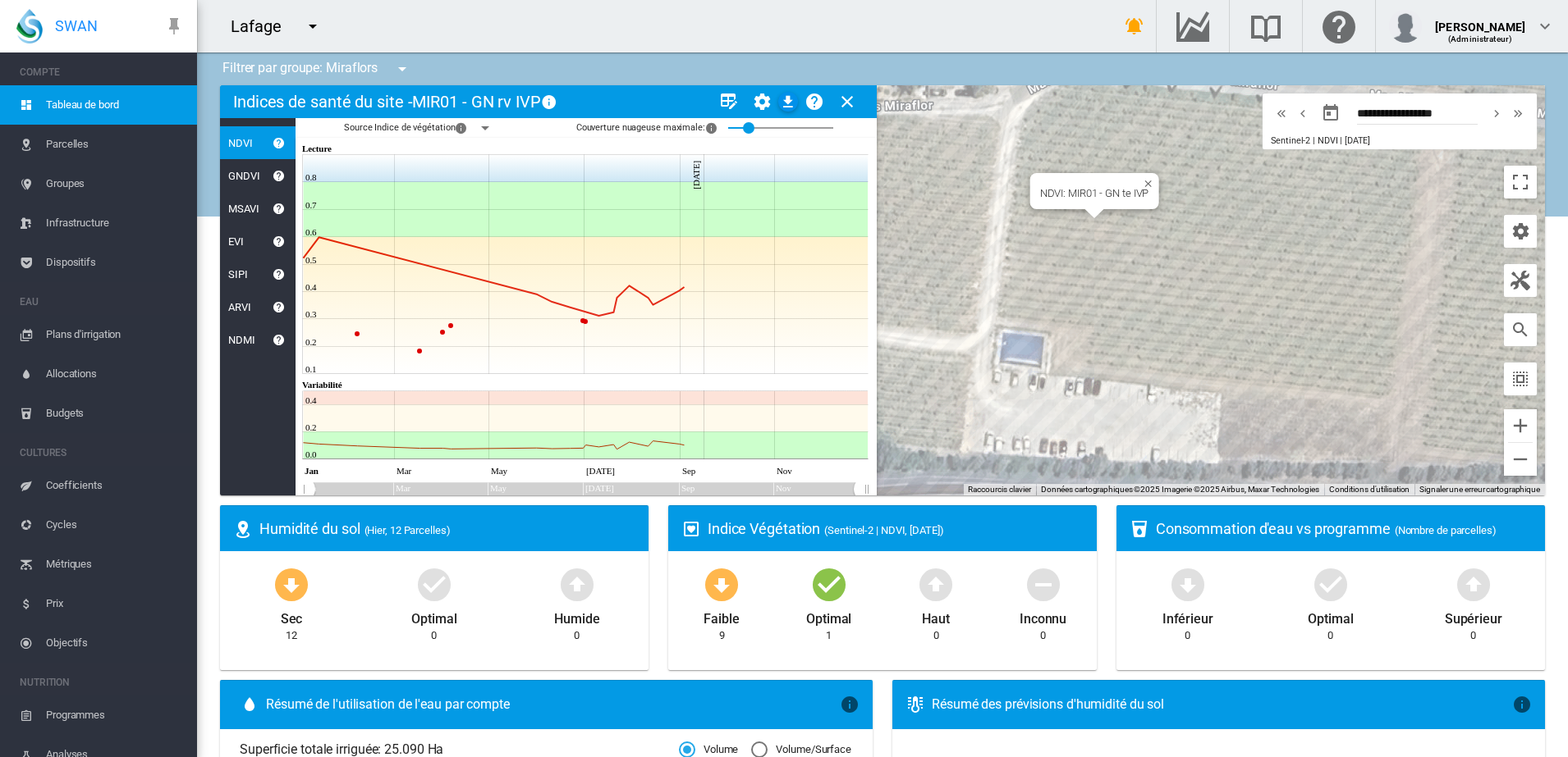
click at [1098, 235] on div "NDVI: MIR01 - GN te IVP" at bounding box center [882, 290] width 1325 height 410
click at [1178, 350] on div "MIR01 - Caveau (2.62 Ha)" at bounding box center [882, 290] width 1325 height 410
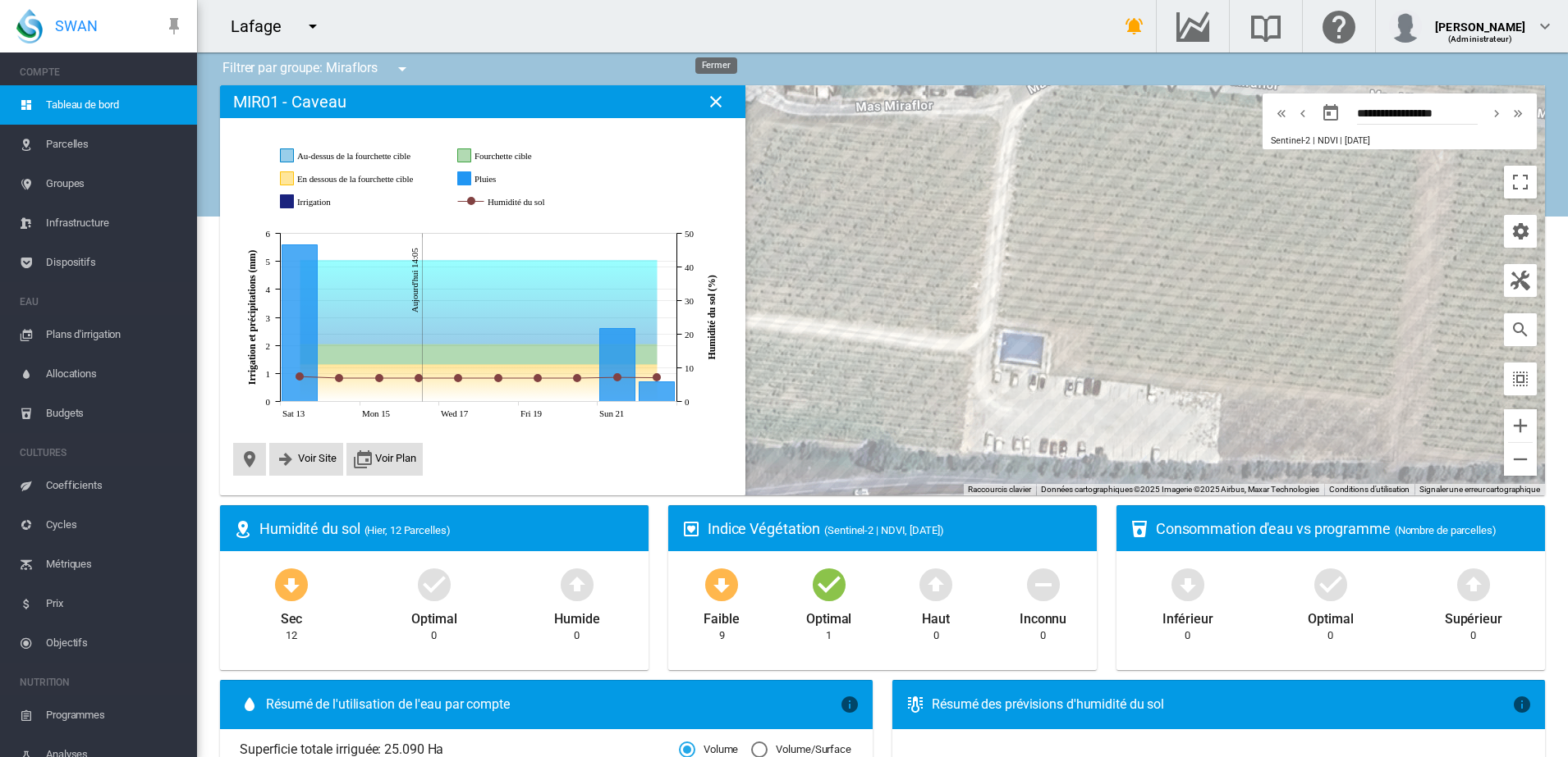
click at [721, 102] on md-icon "icon-close" at bounding box center [715, 102] width 20 height 20
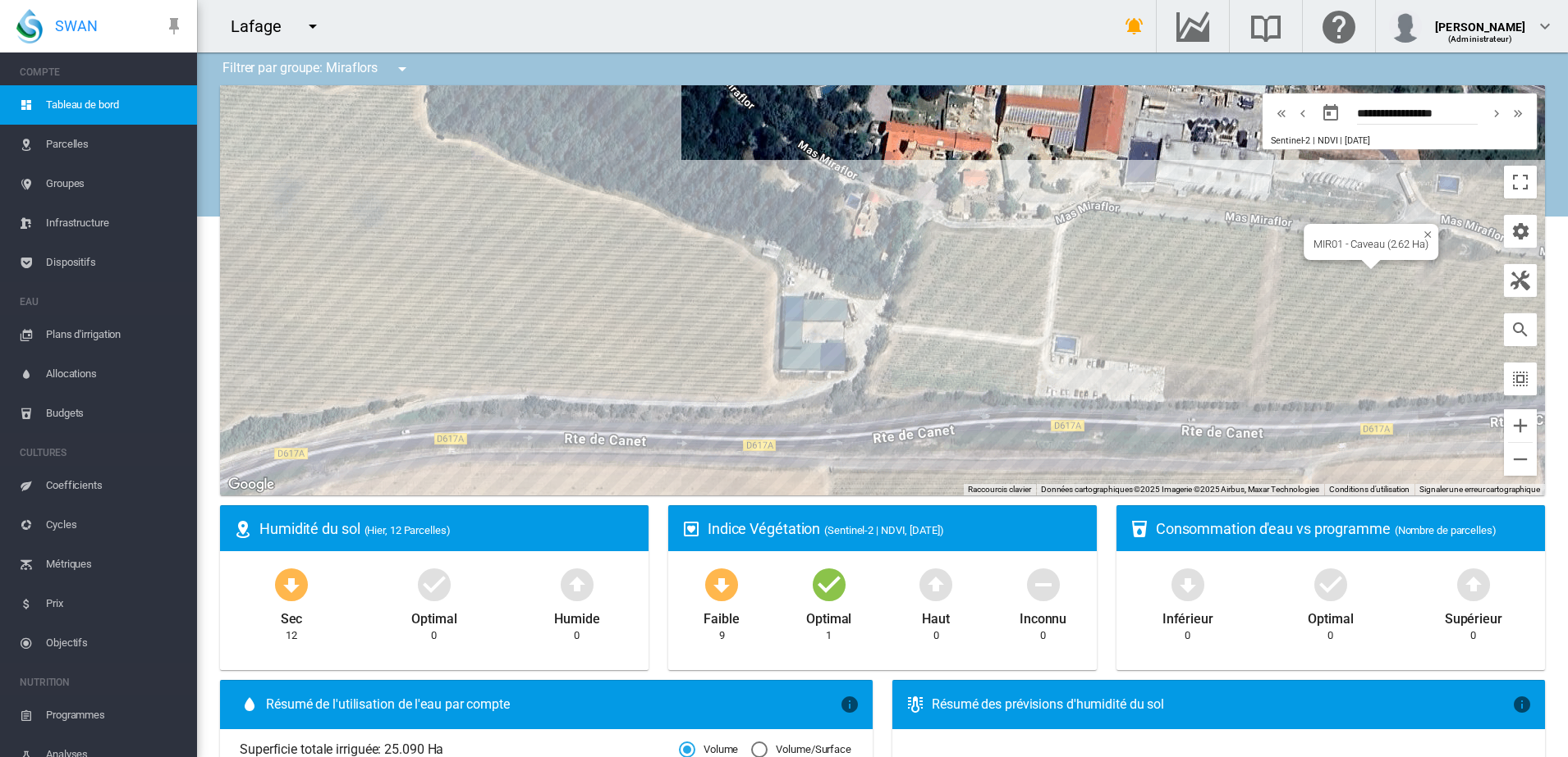
click at [1215, 348] on div "MIR01 - Caveau (2.62 Ha)" at bounding box center [882, 290] width 1325 height 410
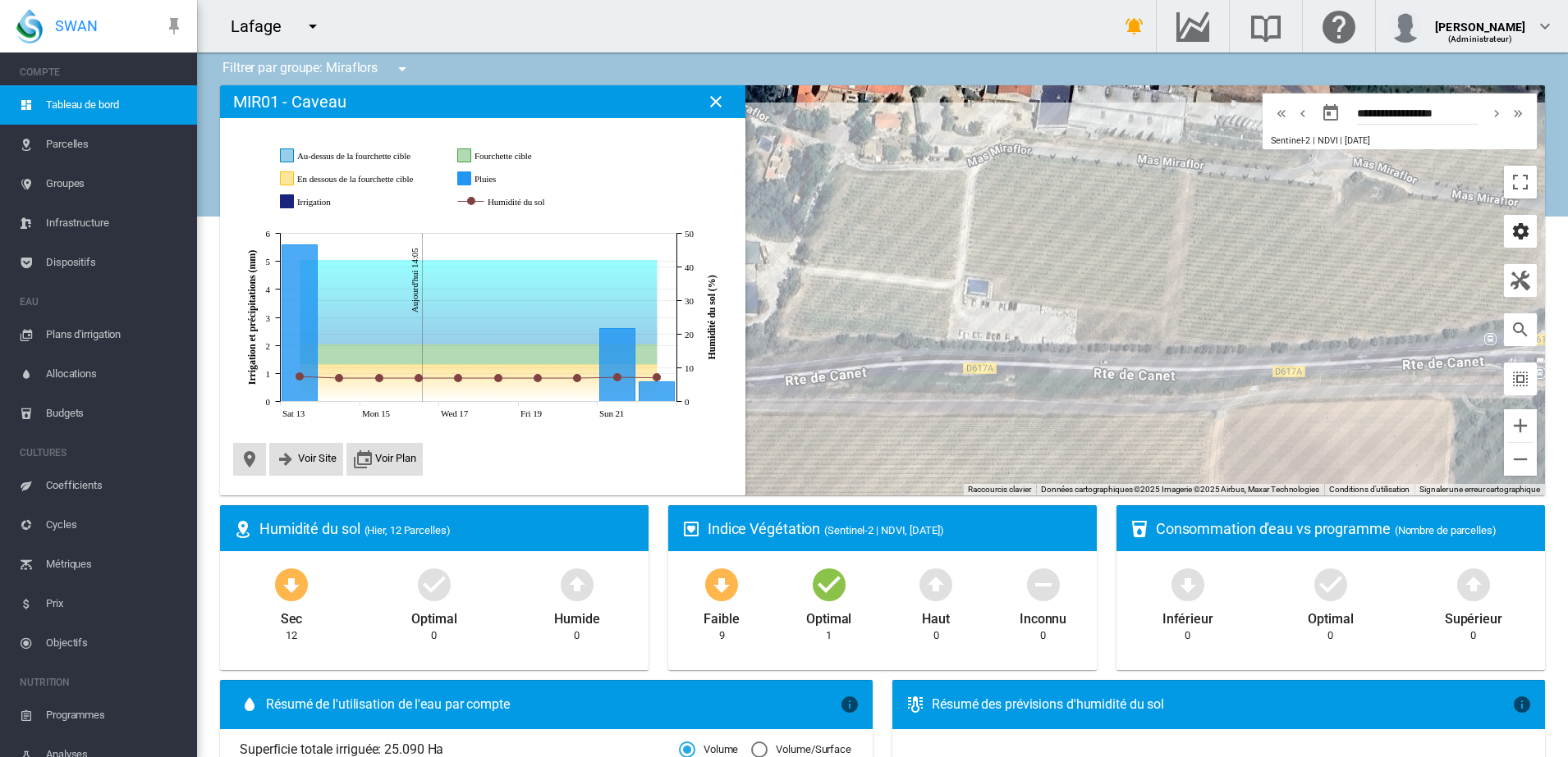
click at [1512, 232] on md-icon "icon-cog" at bounding box center [1520, 231] width 20 height 20
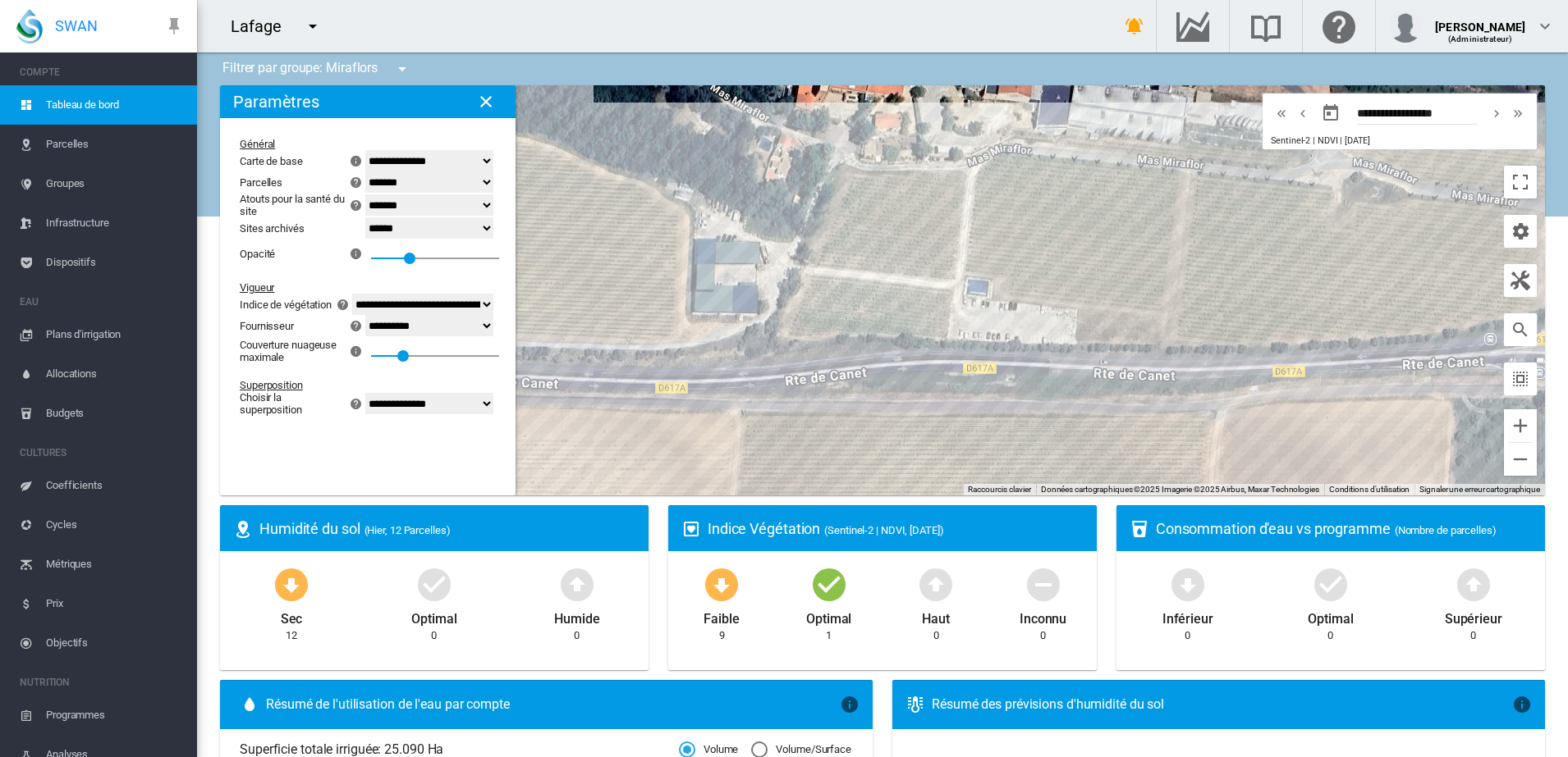
click at [480, 329] on select "**********" at bounding box center [429, 326] width 128 height 22
select select "**********"
click at [365, 319] on select "**********" at bounding box center [429, 326] width 128 height 22
click at [481, 409] on select "**********" at bounding box center [429, 403] width 128 height 22
select select "********"
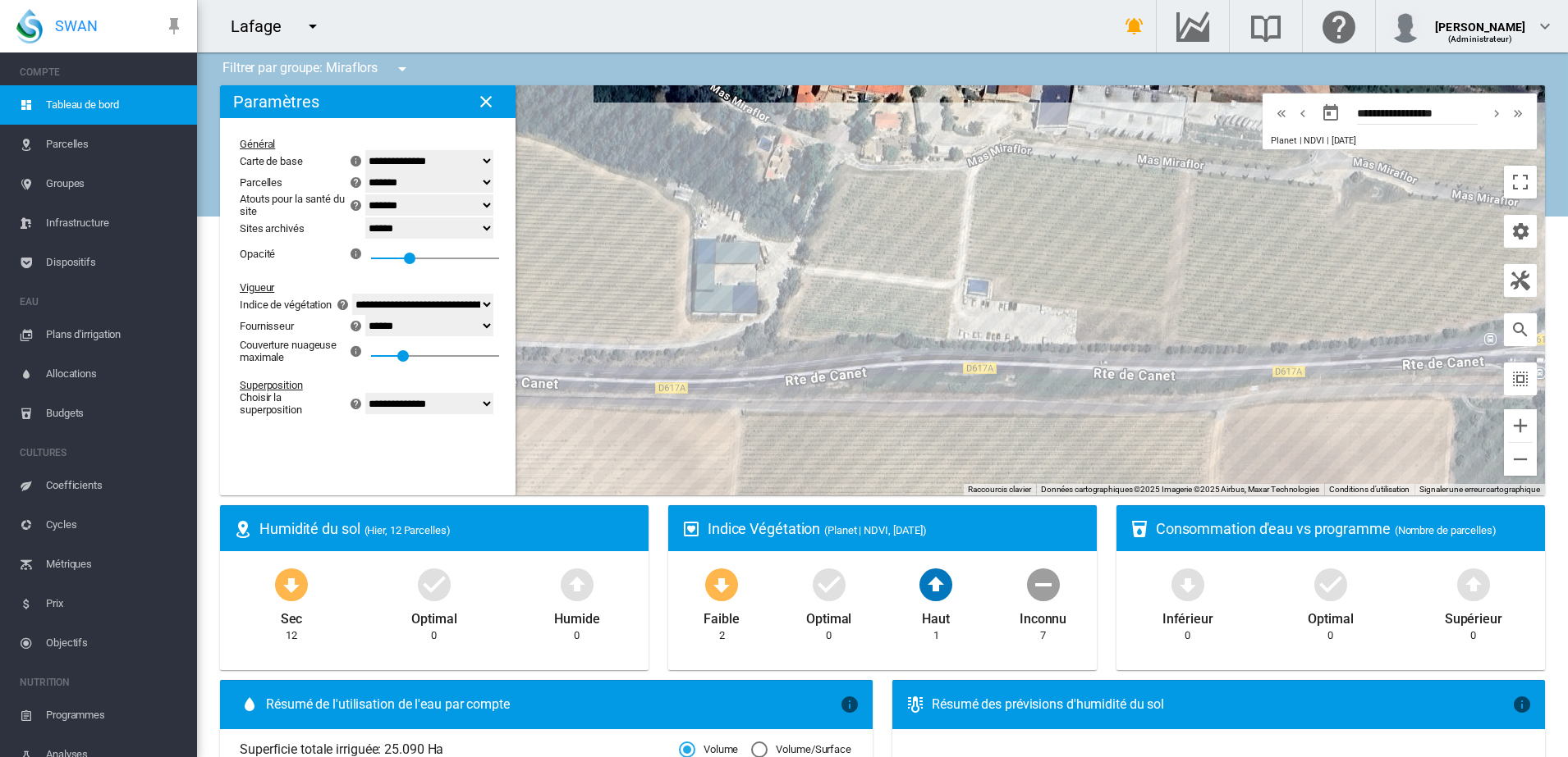
click at [365, 396] on select "**********" at bounding box center [429, 403] width 128 height 22
